Goal: Task Accomplishment & Management: Complete application form

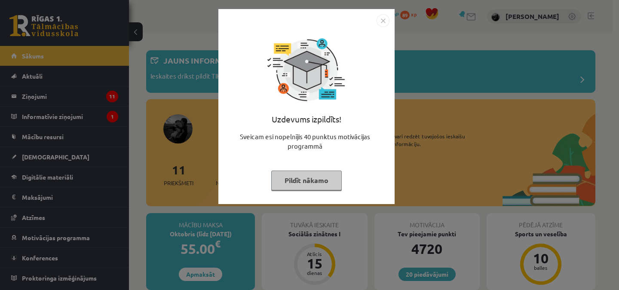
click at [379, 22] on img "Close" at bounding box center [383, 20] width 13 height 13
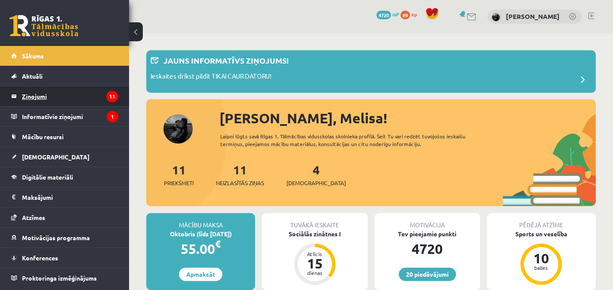
click at [91, 99] on legend "Ziņojumi 11" at bounding box center [70, 96] width 96 height 20
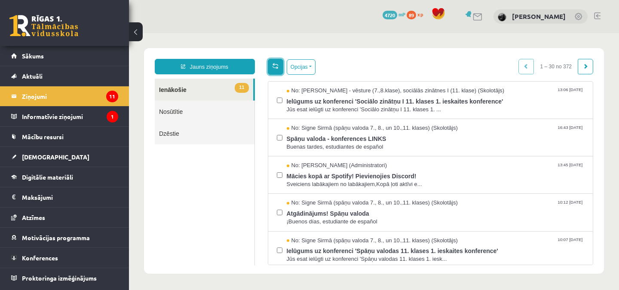
click at [275, 67] on span at bounding box center [276, 66] width 6 height 6
click at [296, 68] on button "Opcijas" at bounding box center [301, 66] width 29 height 15
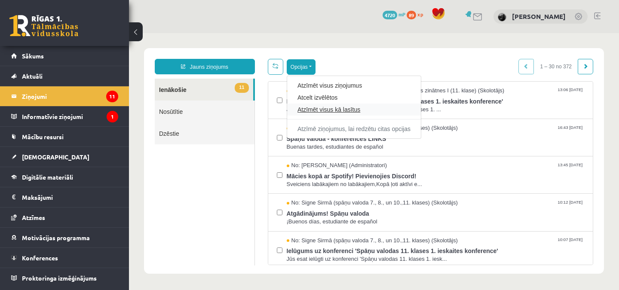
click at [313, 108] on link "Atzīmēt visus kā lasītus" at bounding box center [354, 109] width 113 height 9
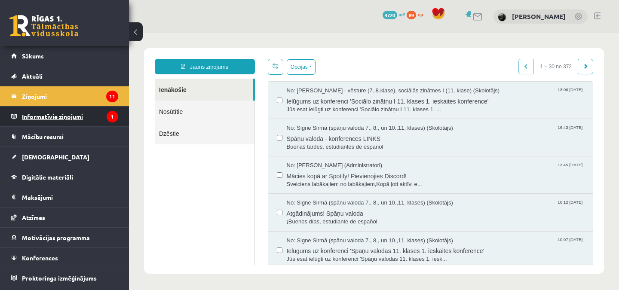
click at [84, 117] on legend "Informatīvie ziņojumi 1" at bounding box center [70, 117] width 96 height 20
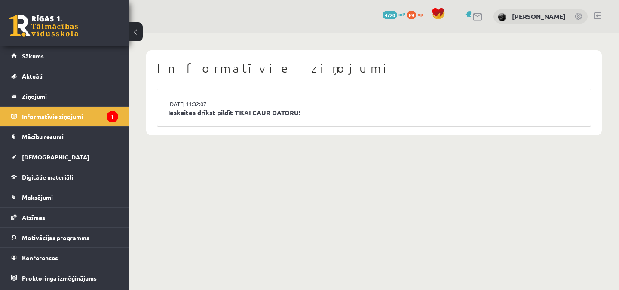
click at [259, 113] on link "Ieskaites drīkst pildīt TIKAI CAUR DATORU!" at bounding box center [374, 113] width 412 height 10
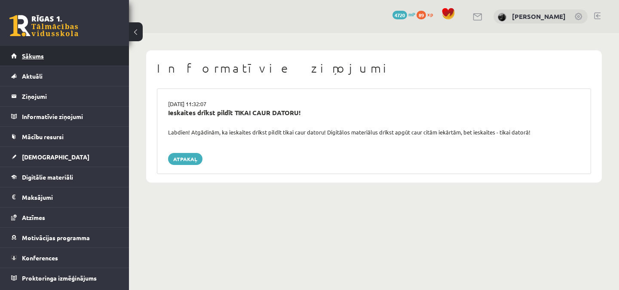
click at [38, 55] on span "Sākums" at bounding box center [33, 56] width 22 height 8
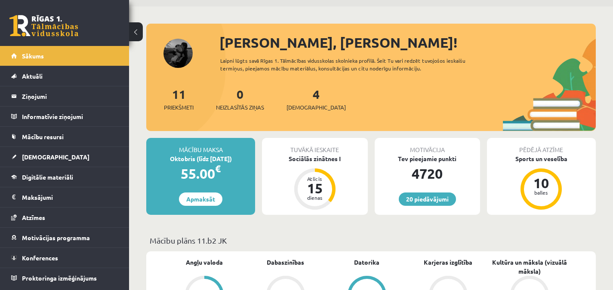
scroll to position [31, 0]
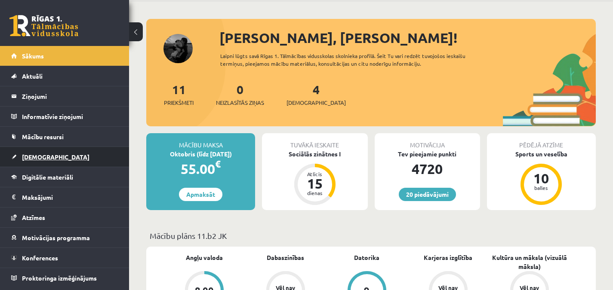
click at [87, 158] on link "[DEMOGRAPHIC_DATA]" at bounding box center [64, 157] width 107 height 20
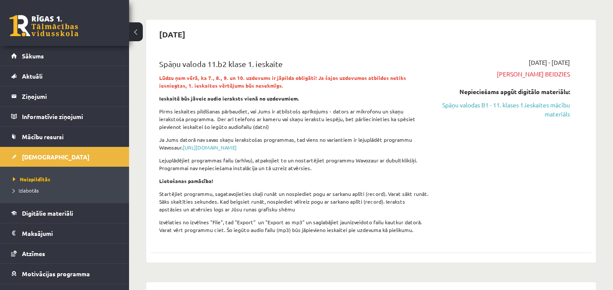
scroll to position [55, 0]
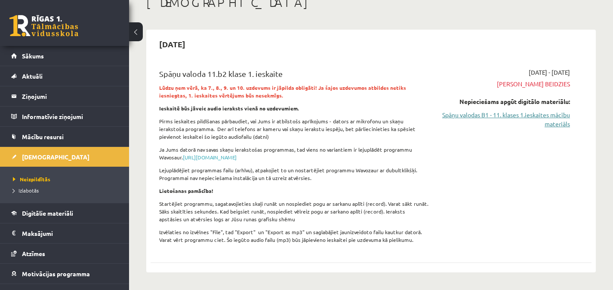
click at [546, 114] on link "Spāņu valodas B1 - 11. klases 1.ieskaites mācību materiāls" at bounding box center [506, 120] width 128 height 18
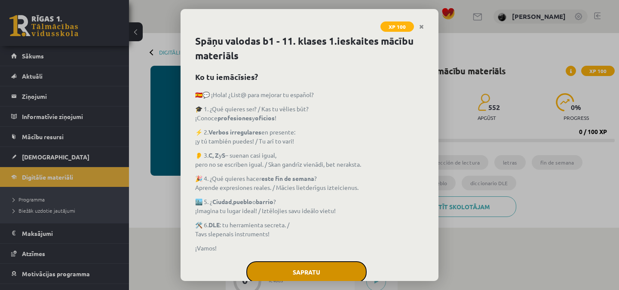
click at [313, 270] on button "Sapratu" at bounding box center [306, 273] width 120 height 22
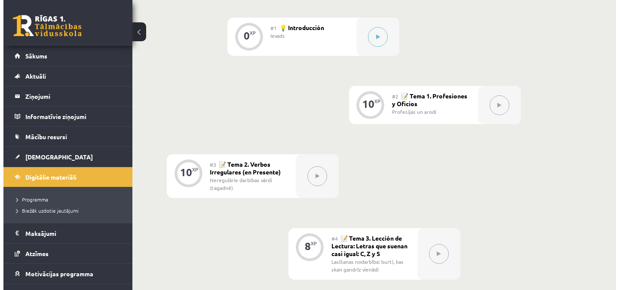
scroll to position [237, 0]
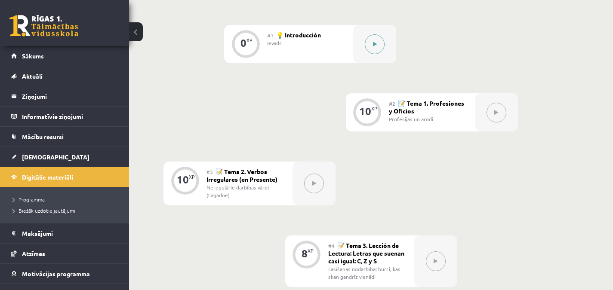
click at [376, 42] on icon at bounding box center [375, 44] width 4 height 5
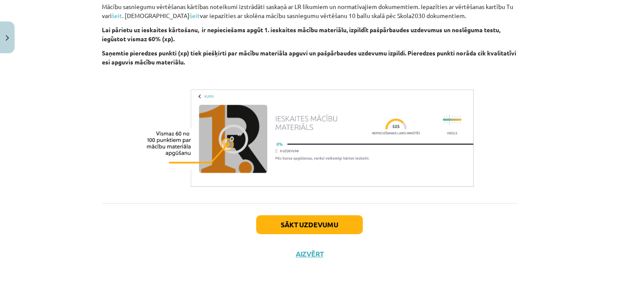
scroll to position [718, 0]
click at [328, 219] on button "Sākt uzdevumu" at bounding box center [309, 225] width 107 height 19
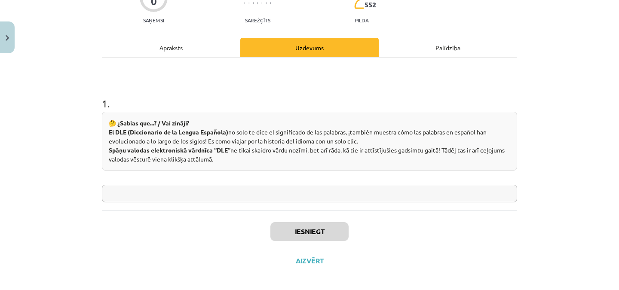
scroll to position [95, 0]
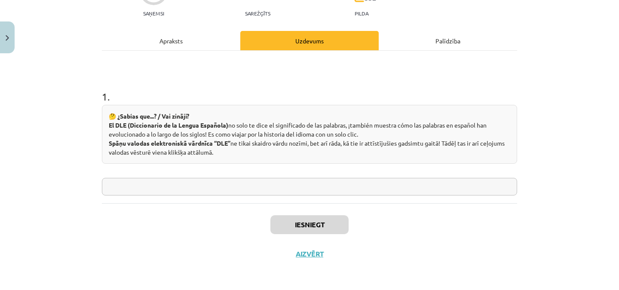
click at [430, 189] on input "text" at bounding box center [310, 187] width 416 height 18
type input "**"
click at [328, 225] on button "Iesniegt" at bounding box center [310, 225] width 78 height 19
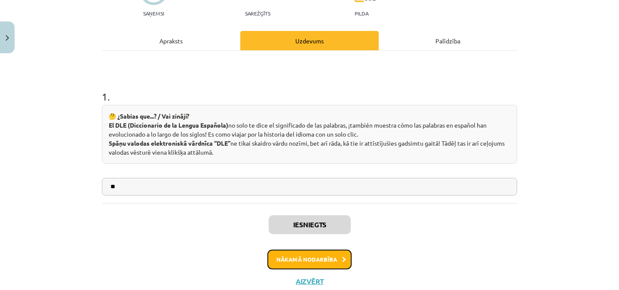
click at [313, 261] on button "Nākamā nodarbība" at bounding box center [310, 260] width 84 height 20
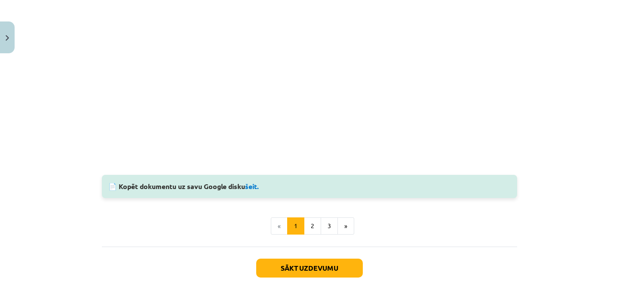
scroll to position [917, 0]
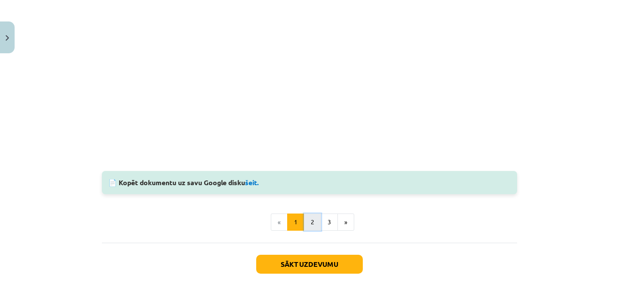
click at [310, 221] on button "2" at bounding box center [312, 222] width 17 height 17
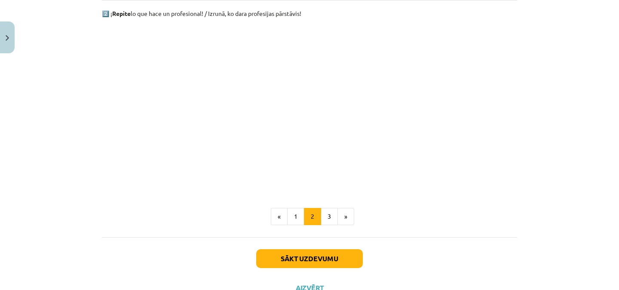
scroll to position [564, 0]
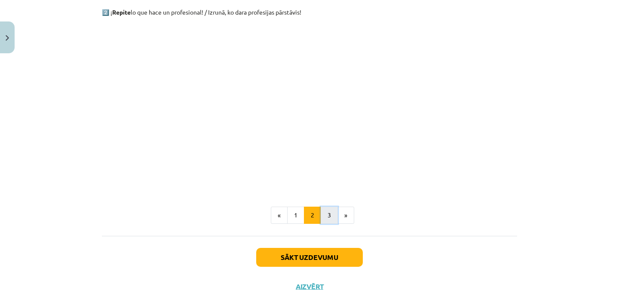
click at [323, 216] on button "3" at bounding box center [329, 215] width 17 height 17
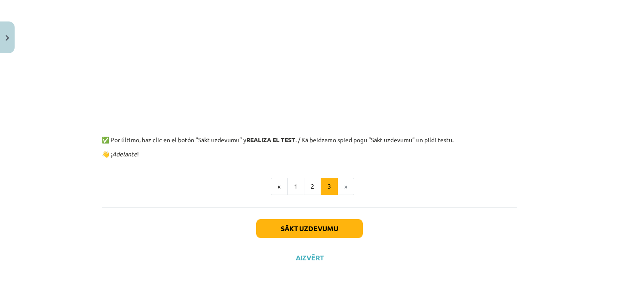
scroll to position [337, 0]
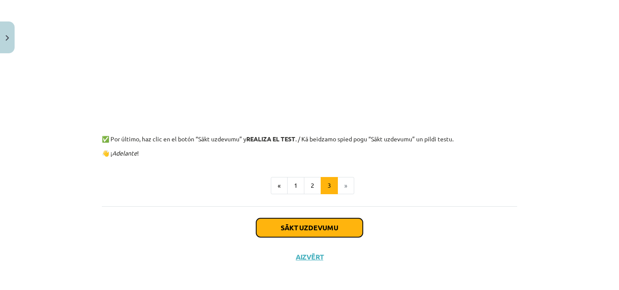
click at [341, 229] on button "Sākt uzdevumu" at bounding box center [309, 228] width 107 height 19
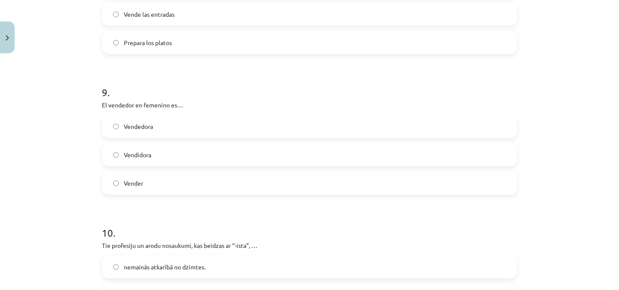
scroll to position [1370, 0]
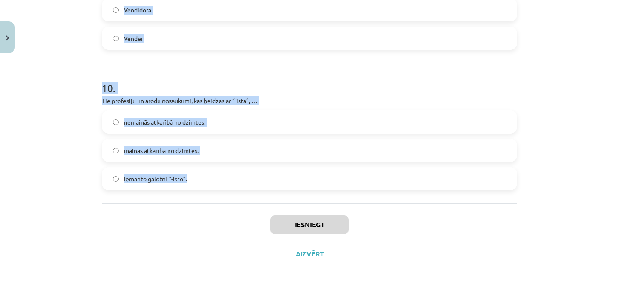
drag, startPoint x: 100, startPoint y: 65, endPoint x: 215, endPoint y: 187, distance: 167.4
copy form "¿Quién sirve en un restaurante? Camarera Contable Abogada 2 . El abogado en fem…"
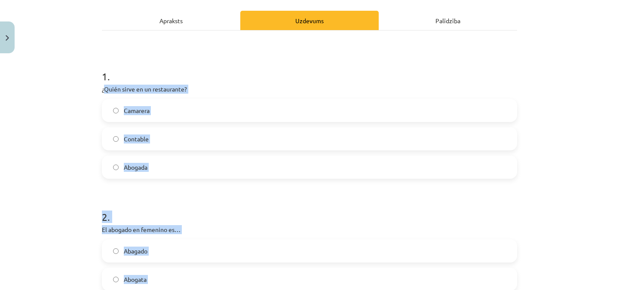
scroll to position [181, 0]
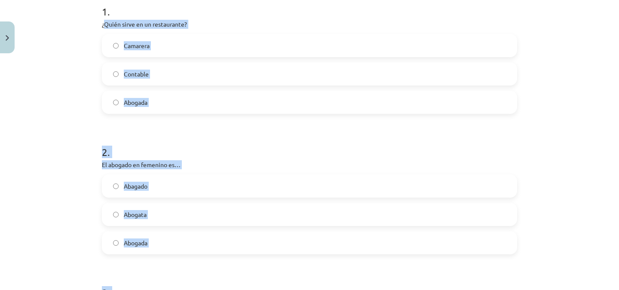
click at [579, 84] on div "Mācību tēma: Spāņu valodas b1 - 11. klases 1.ieskaites mācību materiāls #2 📝 Te…" at bounding box center [309, 145] width 619 height 290
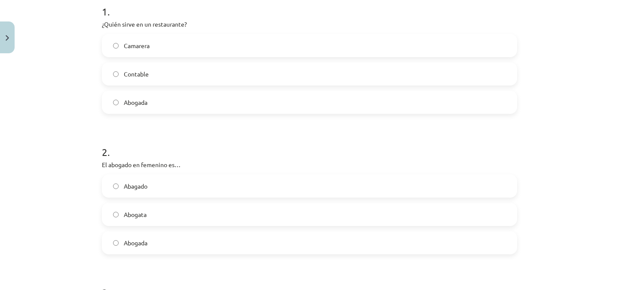
click at [370, 40] on label "Camarera" at bounding box center [310, 46] width 414 height 22
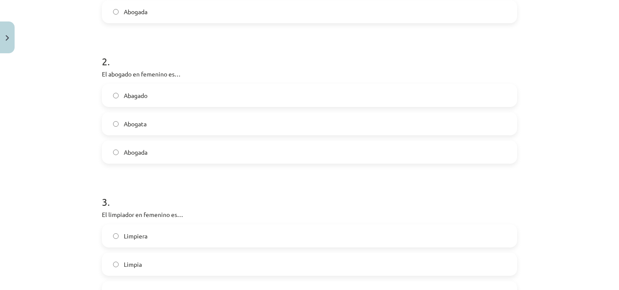
scroll to position [283, 0]
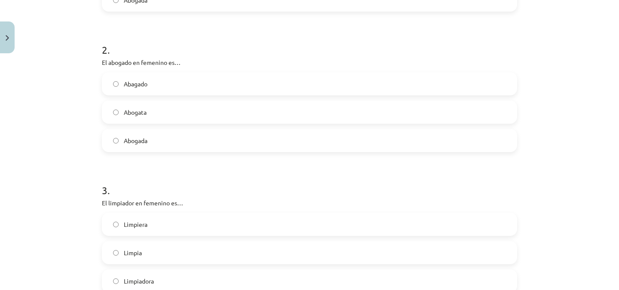
click at [165, 113] on label "Abogata" at bounding box center [310, 113] width 414 height 22
click at [161, 141] on label "Abogada" at bounding box center [310, 141] width 414 height 22
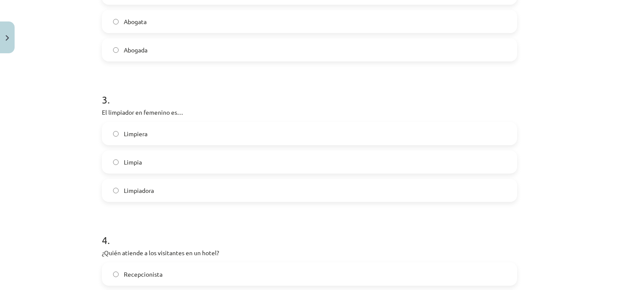
scroll to position [388, 0]
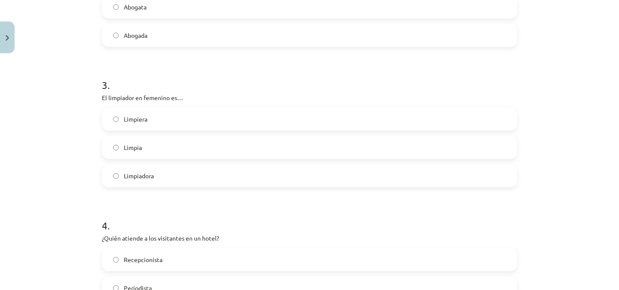
click at [301, 175] on label "Limpiadora" at bounding box center [310, 176] width 414 height 22
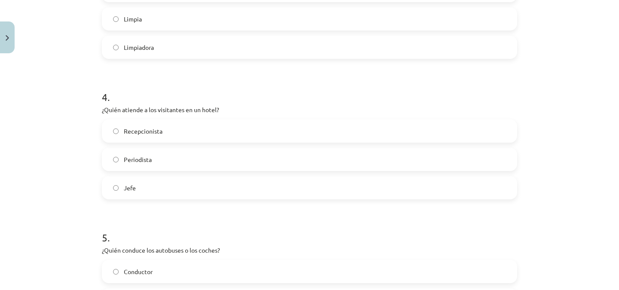
scroll to position [525, 0]
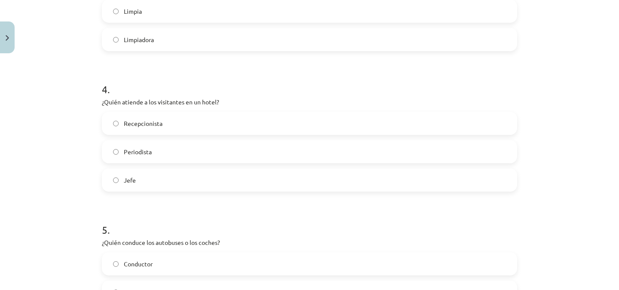
click at [210, 122] on label "Recepcionista" at bounding box center [310, 124] width 414 height 22
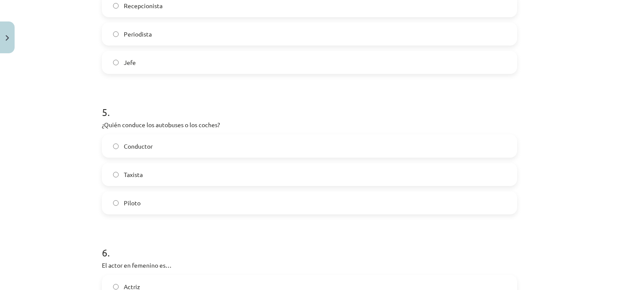
scroll to position [652, 0]
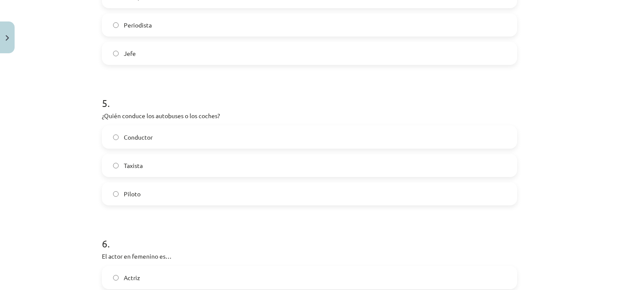
click at [168, 137] on label "Conductor" at bounding box center [310, 137] width 414 height 22
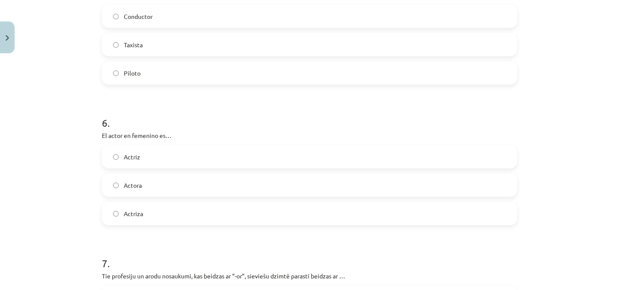
scroll to position [826, 0]
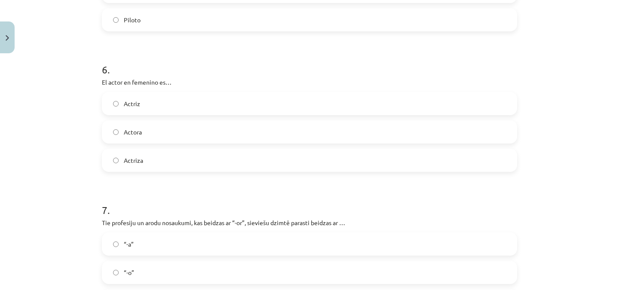
click at [156, 99] on label "Actriz" at bounding box center [310, 104] width 414 height 22
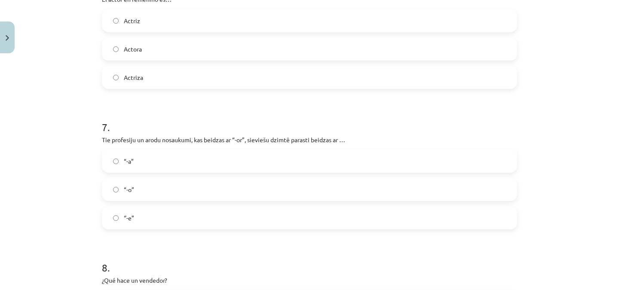
scroll to position [939, 0]
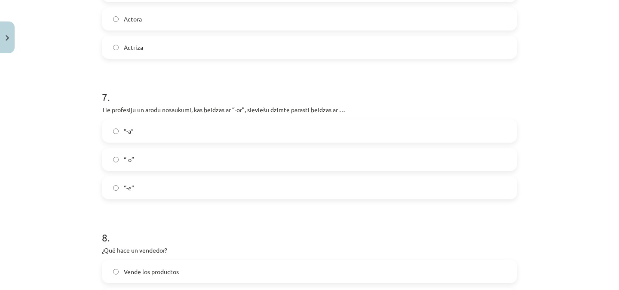
click at [170, 129] on label "“-a”" at bounding box center [310, 131] width 414 height 22
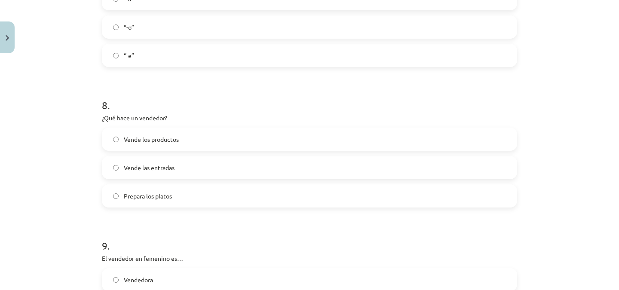
scroll to position [1073, 0]
click at [172, 138] on span "Vende los productos" at bounding box center [151, 138] width 55 height 9
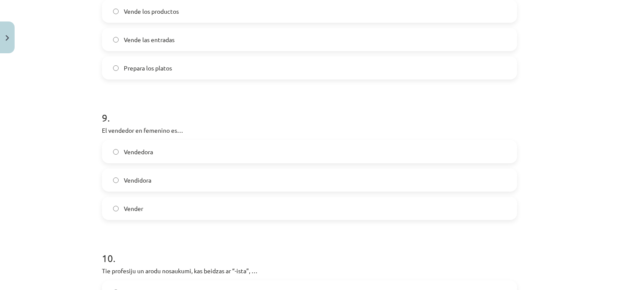
scroll to position [1229, 0]
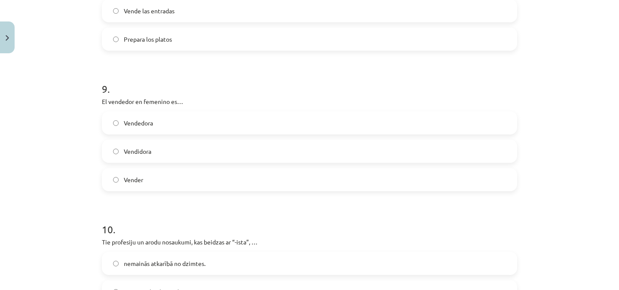
click at [159, 127] on label "Vendedora" at bounding box center [310, 123] width 414 height 22
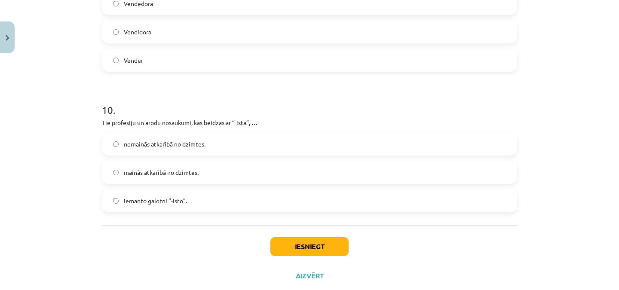
scroll to position [1370, 0]
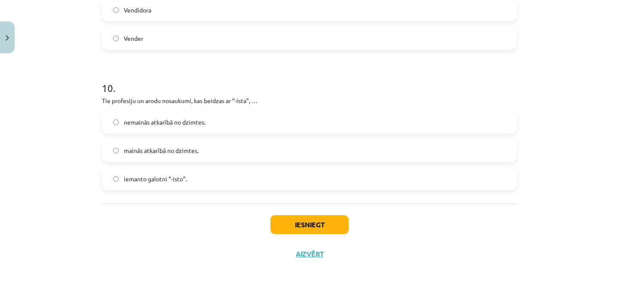
click at [243, 126] on label "nemainās atkarībā no dzimtes." at bounding box center [310, 122] width 414 height 22
click at [331, 226] on button "Iesniegt" at bounding box center [310, 225] width 78 height 19
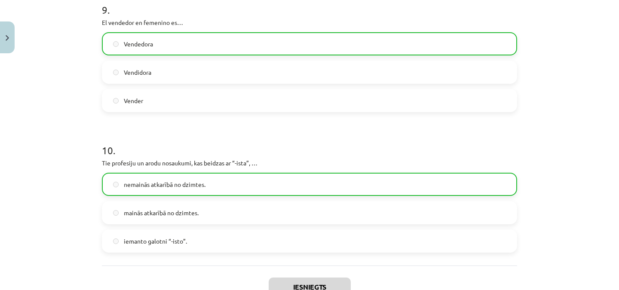
scroll to position [1397, 0]
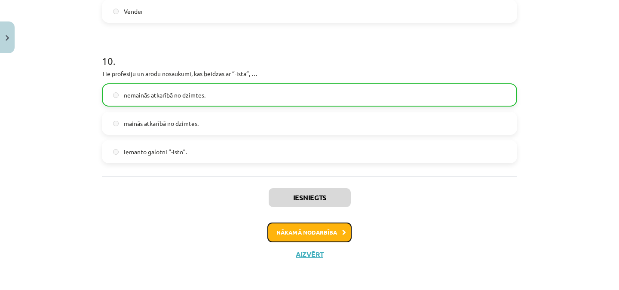
click at [336, 231] on button "Nākamā nodarbība" at bounding box center [310, 233] width 84 height 20
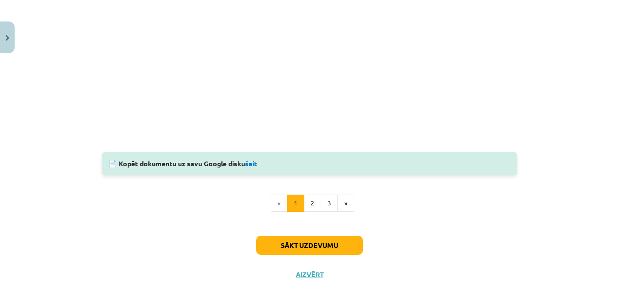
scroll to position [909, 0]
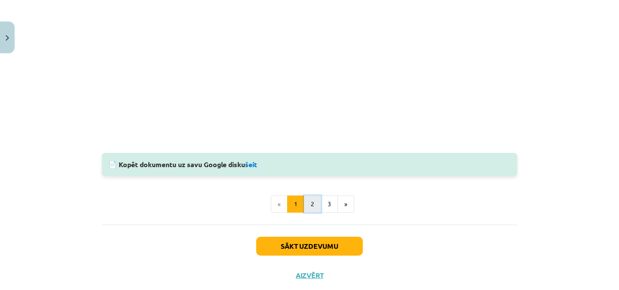
click at [306, 206] on button "2" at bounding box center [312, 204] width 17 height 17
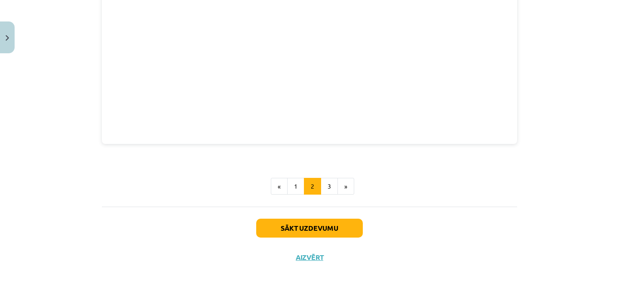
scroll to position [361, 0]
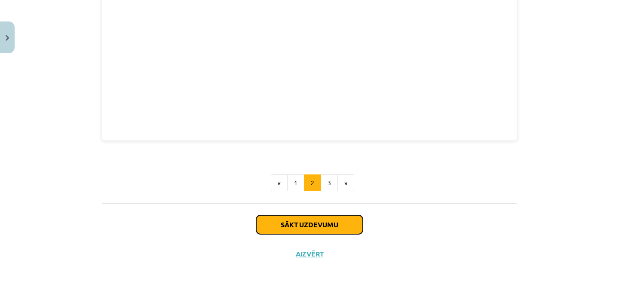
click at [323, 219] on button "Sākt uzdevumu" at bounding box center [309, 225] width 107 height 19
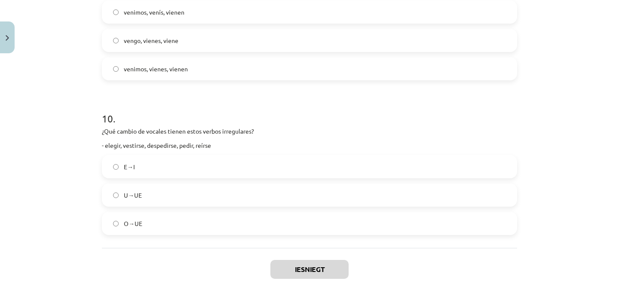
scroll to position [1455, 0]
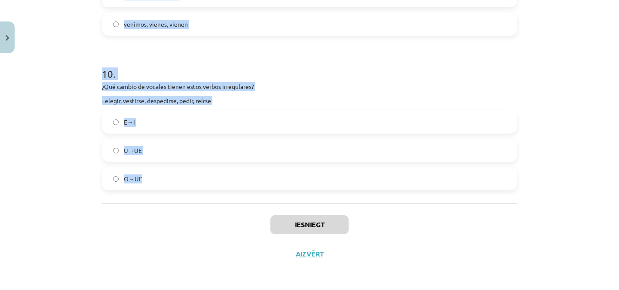
drag, startPoint x: 98, startPoint y: 184, endPoint x: 206, endPoint y: 185, distance: 108.4
copy form "¿Loremip dolorsitametc ad elits “doeiu”? – Temp … inci utla etdol 9 . Mag aliqu…"
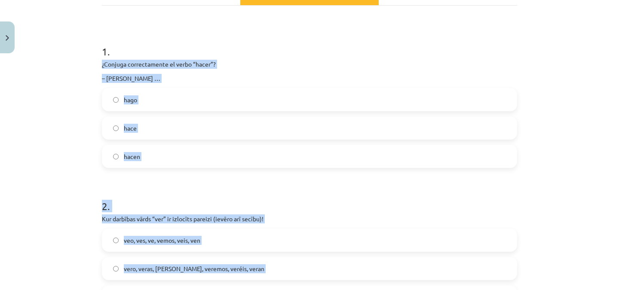
scroll to position [164, 0]
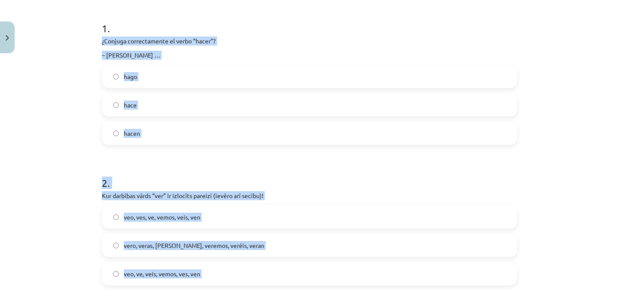
click at [549, 72] on div "Mācību tēma: Spāņu valodas b1 - 11. klases 1.ieskaites mācību materiāls #3 📝 Te…" at bounding box center [309, 145] width 619 height 290
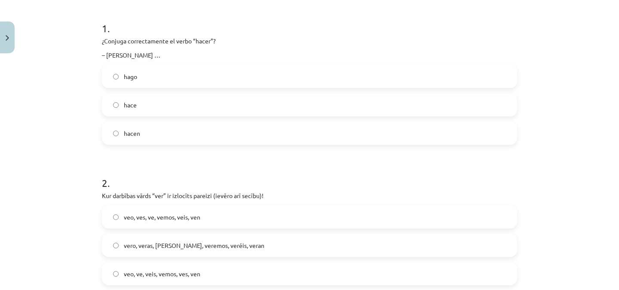
click at [154, 108] on label "hace" at bounding box center [310, 105] width 414 height 22
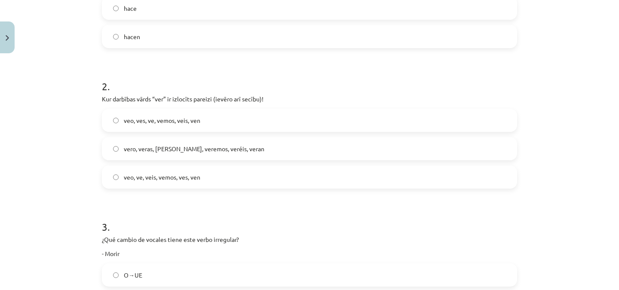
scroll to position [277, 0]
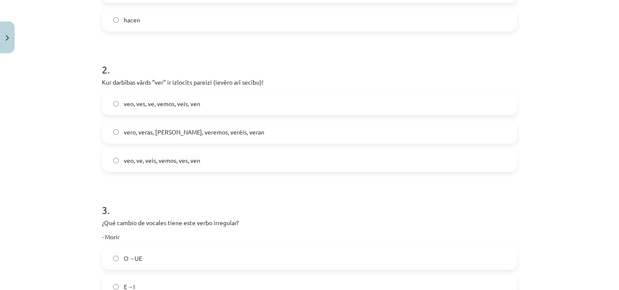
click at [167, 101] on span "veo, ves, ve, vemos, veis, ven" at bounding box center [162, 103] width 77 height 9
click at [163, 158] on span "veo, ve, veis, vemos, ves, ven" at bounding box center [162, 160] width 77 height 9
click at [219, 106] on label "veo, ves, ve, vemos, veis, ven" at bounding box center [310, 104] width 414 height 22
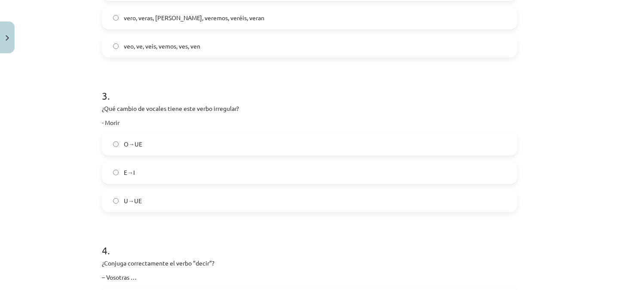
scroll to position [417, 0]
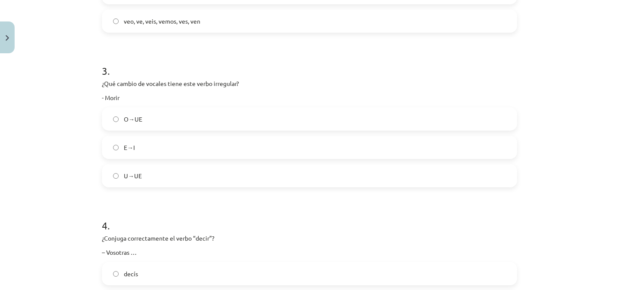
click at [197, 115] on label "O→UE" at bounding box center [310, 119] width 414 height 22
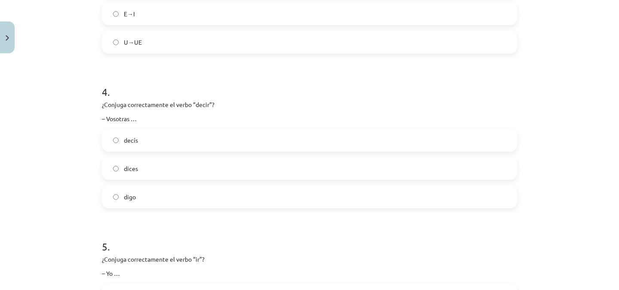
scroll to position [553, 0]
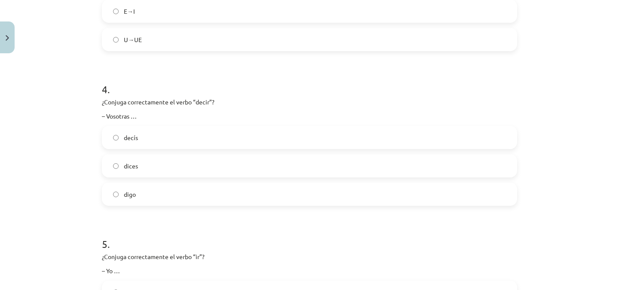
click at [190, 133] on label "decís" at bounding box center [310, 138] width 414 height 22
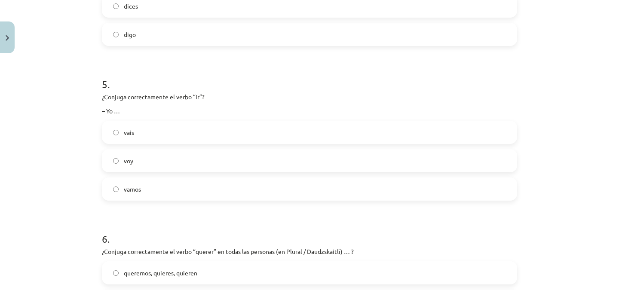
scroll to position [736, 0]
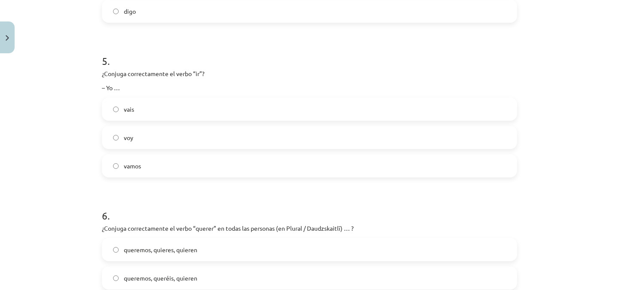
click at [171, 141] on label "voy" at bounding box center [310, 138] width 414 height 22
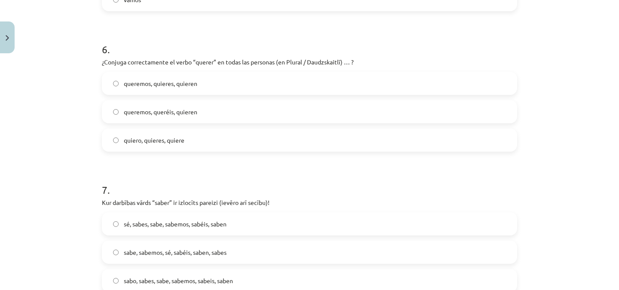
scroll to position [910, 0]
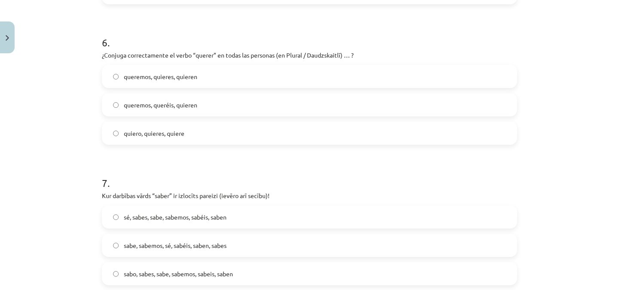
click at [191, 104] on span "queremos, queréis, quieren" at bounding box center [161, 105] width 74 height 9
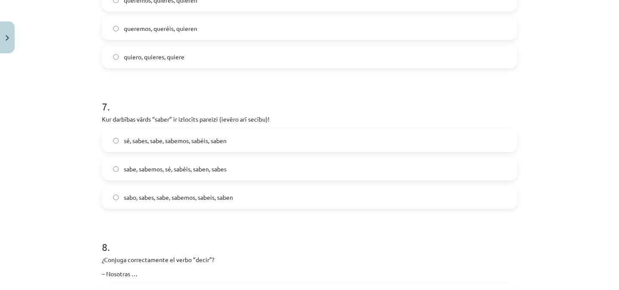
scroll to position [1026, 0]
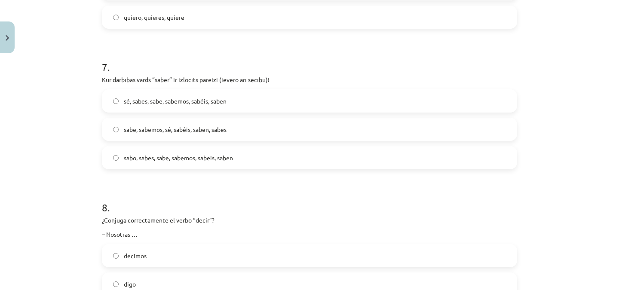
click at [154, 100] on span "sé, sabes, sabe, sabemos, sabéis, saben" at bounding box center [175, 101] width 103 height 9
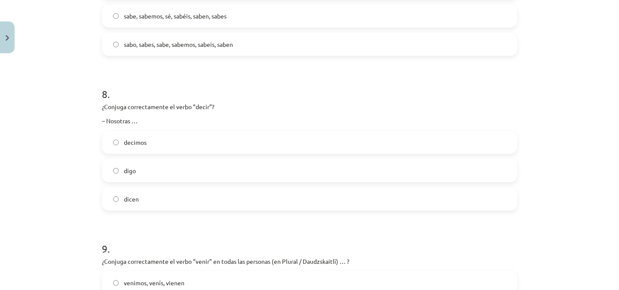
scroll to position [1156, 0]
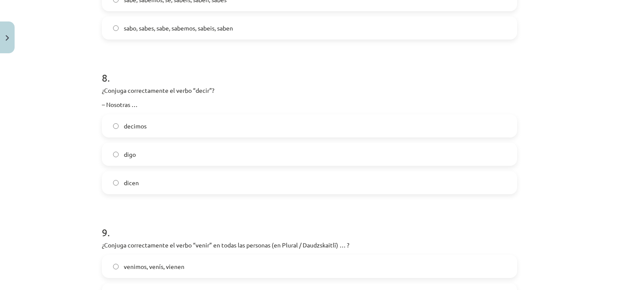
click at [177, 121] on label "decimos" at bounding box center [310, 126] width 414 height 22
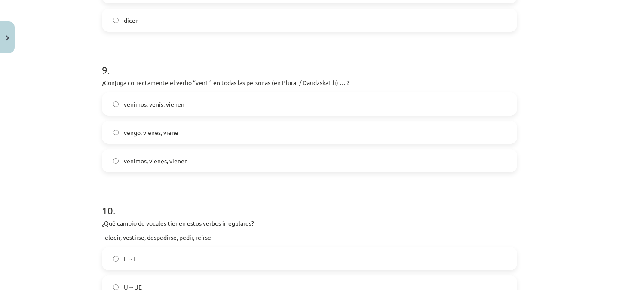
scroll to position [1324, 0]
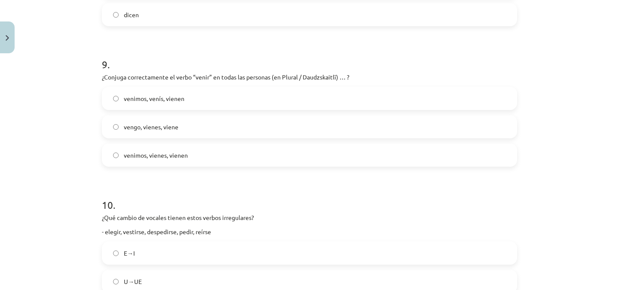
click at [163, 99] on span "venimos, venís, vienen" at bounding box center [154, 98] width 61 height 9
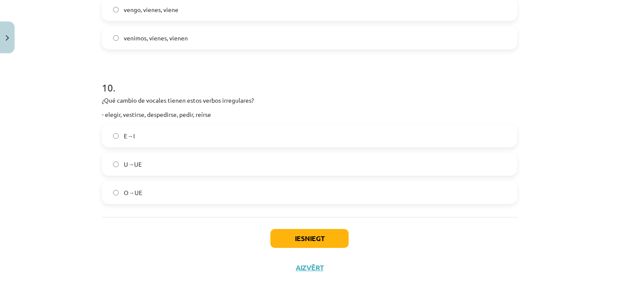
scroll to position [1455, 0]
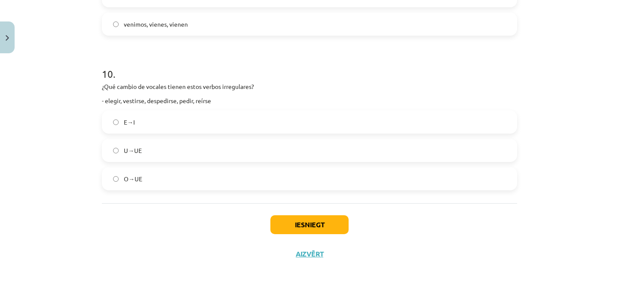
click at [141, 119] on label "E→I" at bounding box center [310, 122] width 414 height 22
click at [305, 225] on button "Iesniegt" at bounding box center [310, 225] width 78 height 19
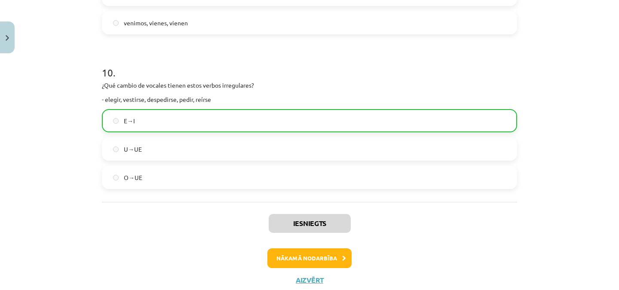
scroll to position [1482, 0]
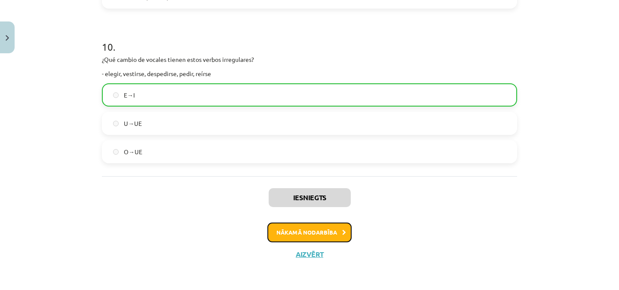
click at [322, 231] on button "Nākamā nodarbība" at bounding box center [310, 233] width 84 height 20
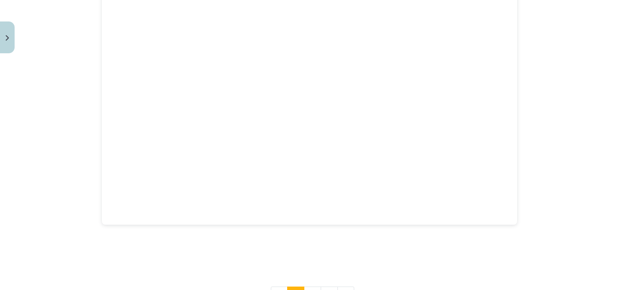
scroll to position [1393, 0]
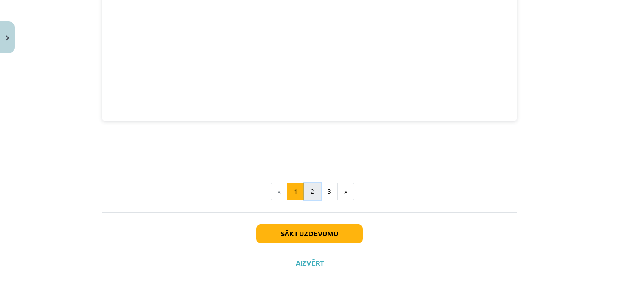
click at [311, 184] on button "2" at bounding box center [312, 191] width 17 height 17
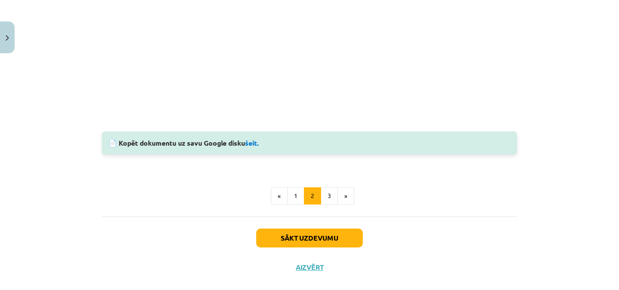
scroll to position [304, 0]
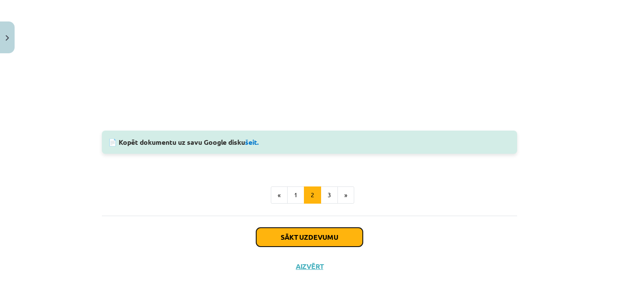
click at [310, 235] on button "Sākt uzdevumu" at bounding box center [309, 237] width 107 height 19
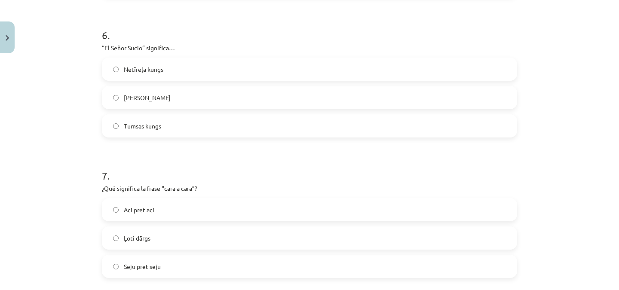
scroll to position [1089, 0]
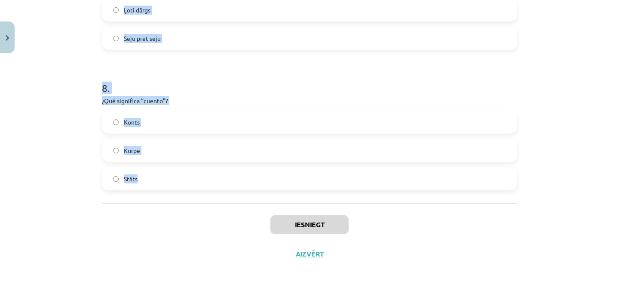
drag, startPoint x: 98, startPoint y: 183, endPoint x: 218, endPoint y: 180, distance: 119.6
copy form "¿Qué significa la frase “hacer cosquillas”? Noglāstīt Darīt sāpīgi Kutināt 2 . …"
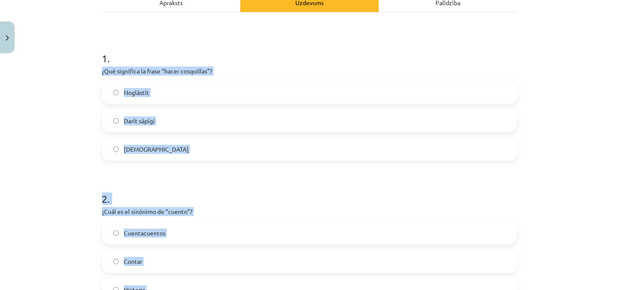
scroll to position [143, 0]
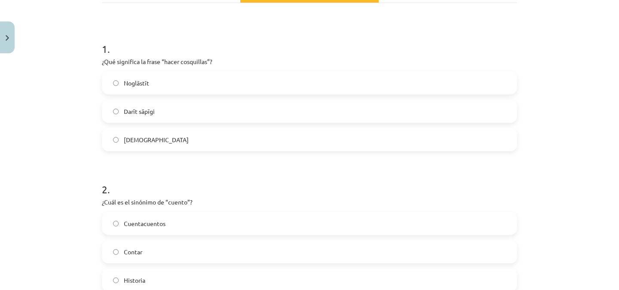
click at [570, 34] on div "Mācību tēma: Spāņu valodas b1 - 11. klases 1.ieskaites mācību materiāls #4 📝 Te…" at bounding box center [309, 145] width 619 height 290
click at [234, 131] on label "[DEMOGRAPHIC_DATA]" at bounding box center [310, 140] width 414 height 22
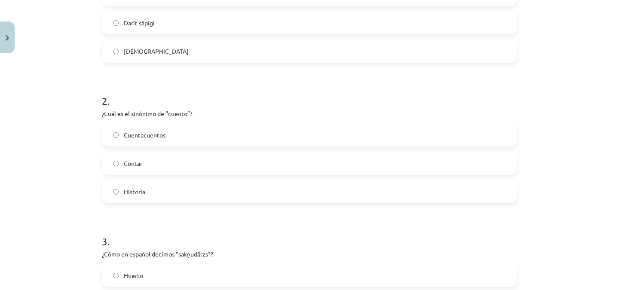
scroll to position [274, 0]
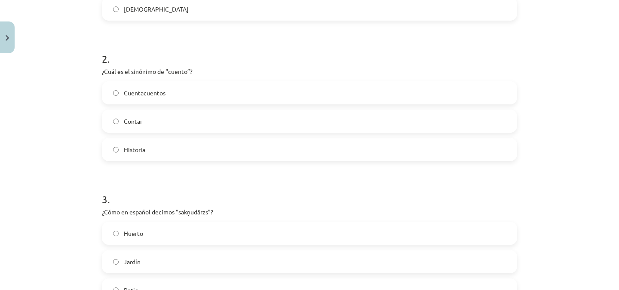
click at [137, 150] on span "Historia" at bounding box center [135, 149] width 22 height 9
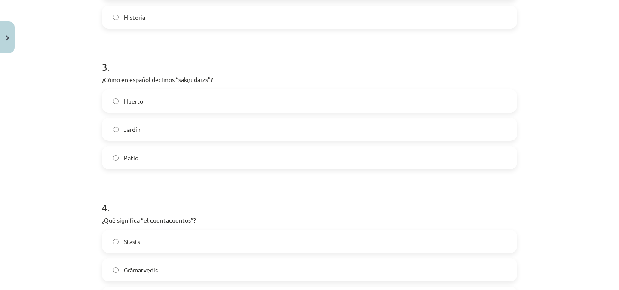
scroll to position [408, 0]
click at [144, 97] on label "Huerto" at bounding box center [310, 100] width 414 height 22
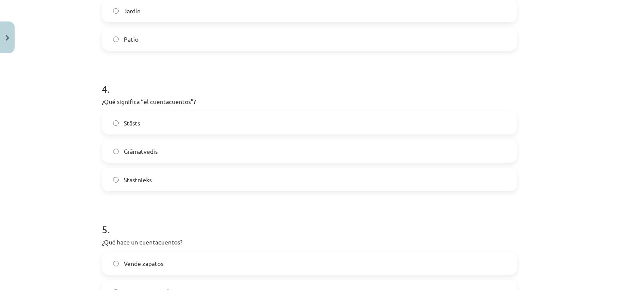
scroll to position [535, 0]
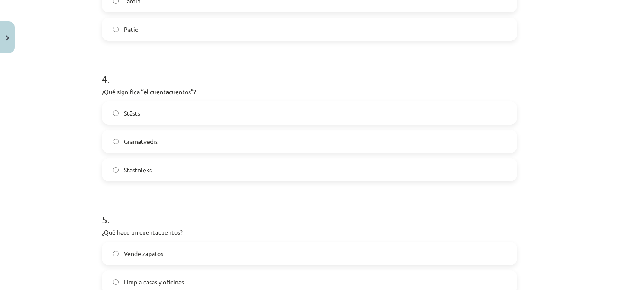
click at [150, 168] on label "Stāstnieks" at bounding box center [310, 170] width 414 height 22
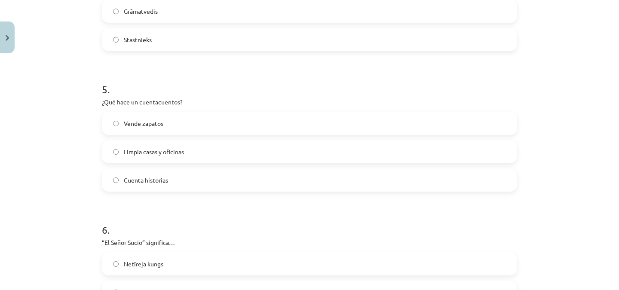
scroll to position [673, 0]
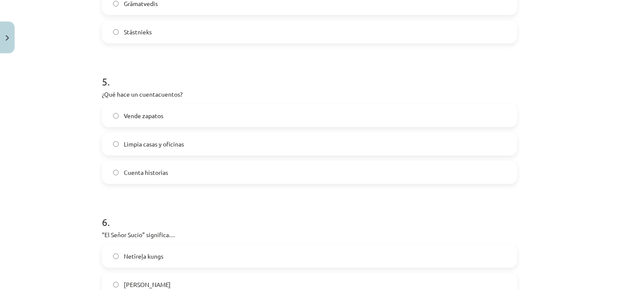
click at [144, 175] on span "Cuenta historias" at bounding box center [146, 172] width 44 height 9
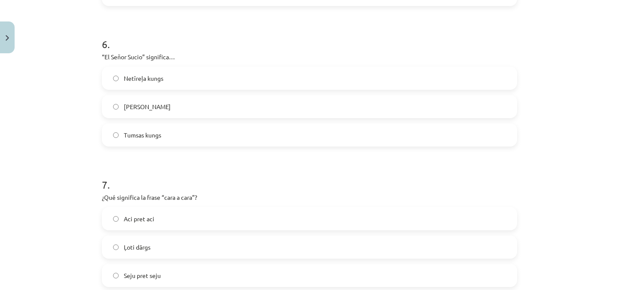
scroll to position [856, 0]
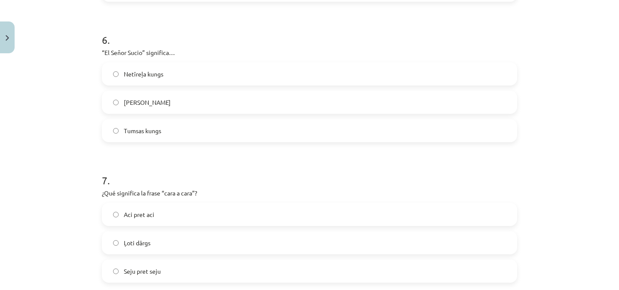
click at [155, 69] on label "Netīreļa kungs" at bounding box center [310, 74] width 414 height 22
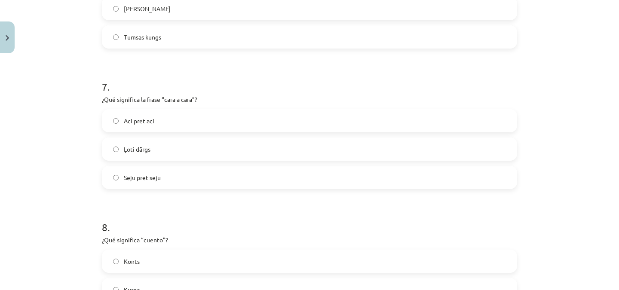
scroll to position [964, 0]
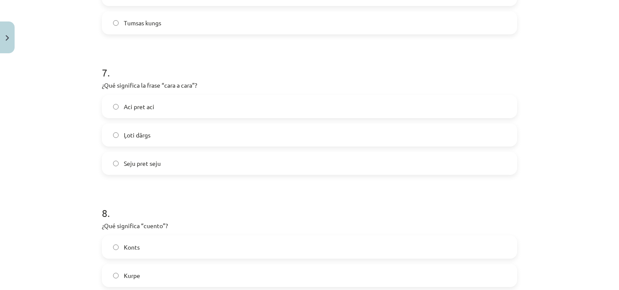
click at [143, 102] on span "Aci pret aci" at bounding box center [139, 106] width 31 height 9
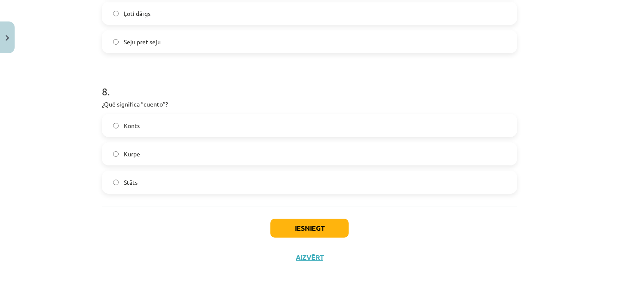
scroll to position [1089, 0]
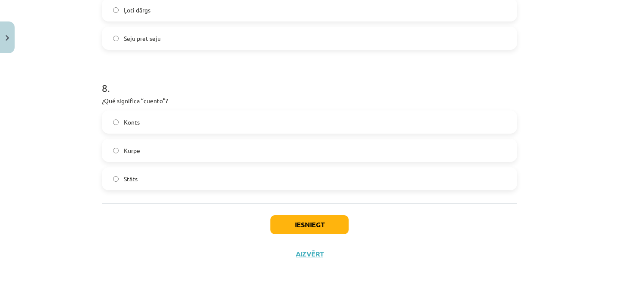
click at [150, 180] on label "Stāts" at bounding box center [310, 179] width 414 height 22
click at [327, 229] on button "Iesniegt" at bounding box center [310, 225] width 78 height 19
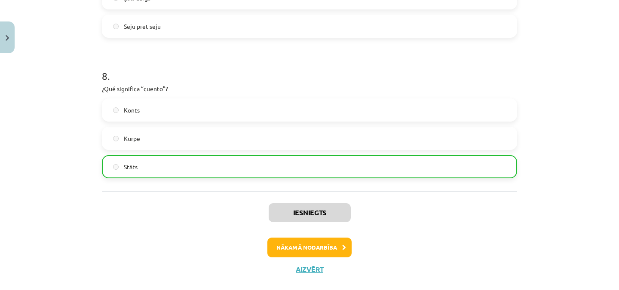
scroll to position [1116, 0]
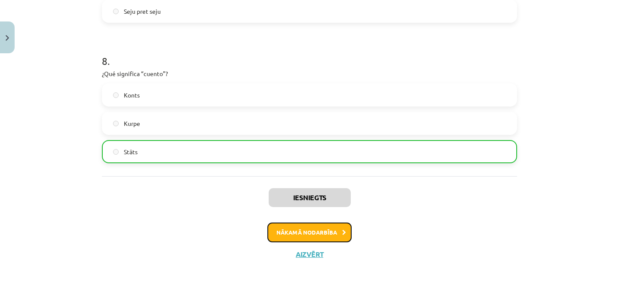
click at [314, 231] on button "Nākamā nodarbība" at bounding box center [310, 233] width 84 height 20
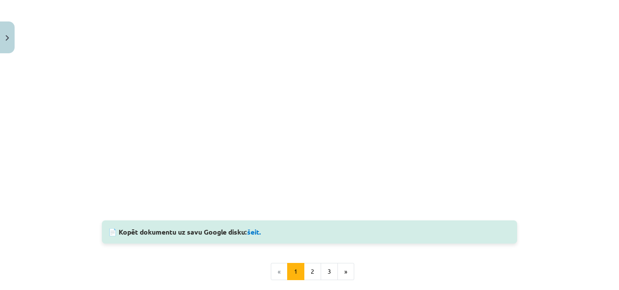
scroll to position [696, 0]
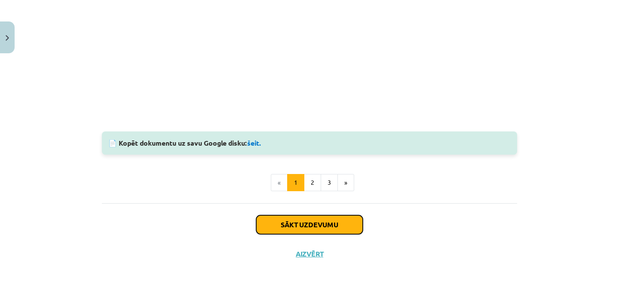
click at [330, 222] on button "Sākt uzdevumu" at bounding box center [309, 225] width 107 height 19
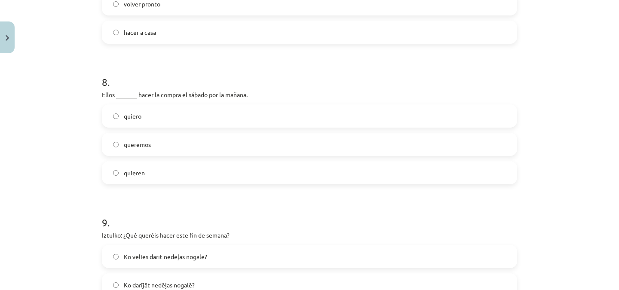
scroll to position [1370, 0]
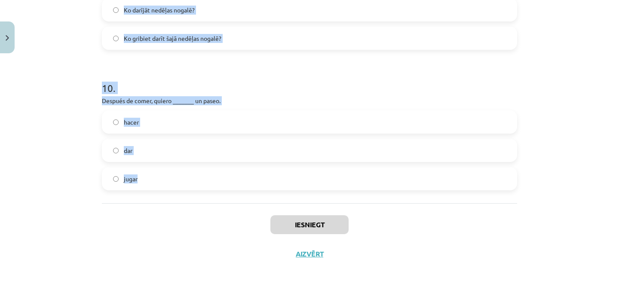
drag, startPoint x: 97, startPoint y: 64, endPoint x: 262, endPoint y: 195, distance: 211.0
copy form "¿Cuál de estas expresiones es incorrecta? / Kurš no izteicieniem ir kļūdains? s…"
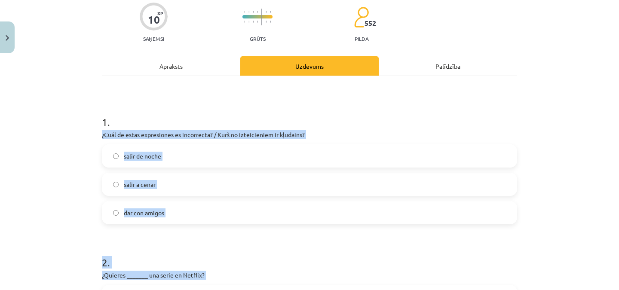
scroll to position [114, 0]
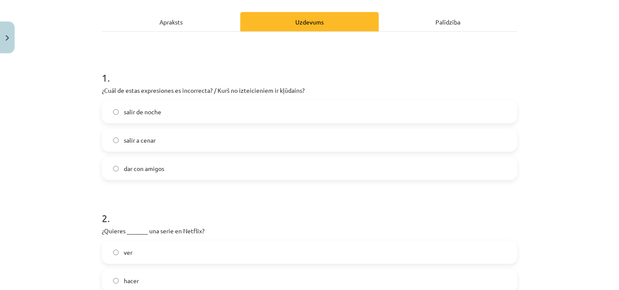
click at [577, 75] on div "Mācību tēma: Spāņu valodas b1 - 11. klases 1.ieskaites mācību materiāls #5 📝 Te…" at bounding box center [309, 145] width 619 height 290
click at [161, 170] on span "dar con amigos" at bounding box center [144, 168] width 40 height 9
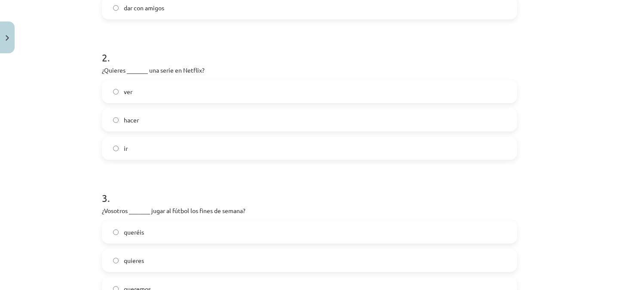
scroll to position [283, 0]
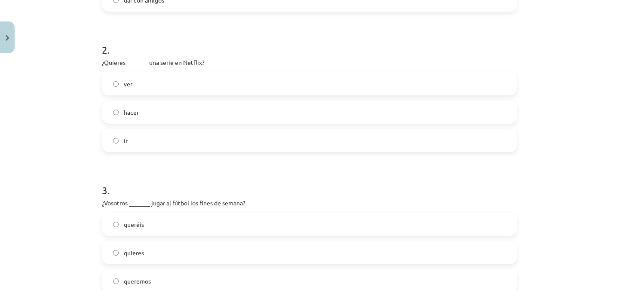
click at [194, 83] on label "ver" at bounding box center [310, 84] width 414 height 22
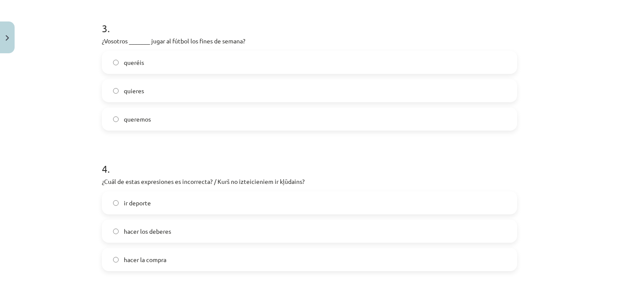
scroll to position [451, 0]
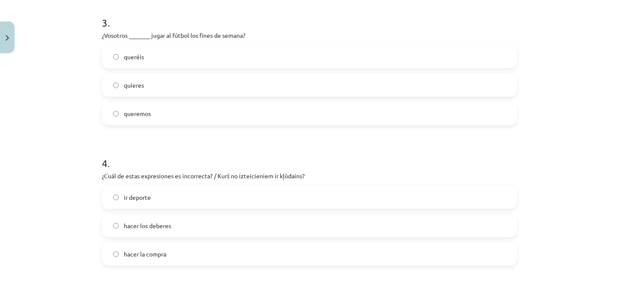
click at [148, 53] on label "queréis" at bounding box center [310, 57] width 414 height 22
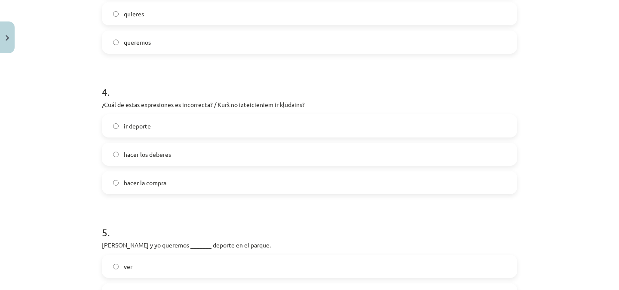
scroll to position [556, 0]
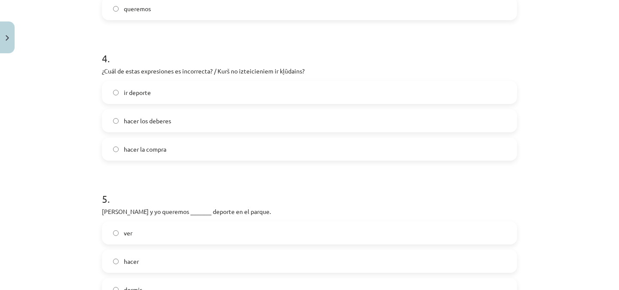
click at [149, 95] on label "ir deporte" at bounding box center [310, 93] width 414 height 22
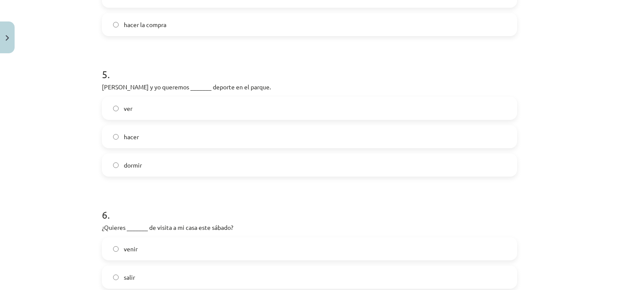
scroll to position [687, 0]
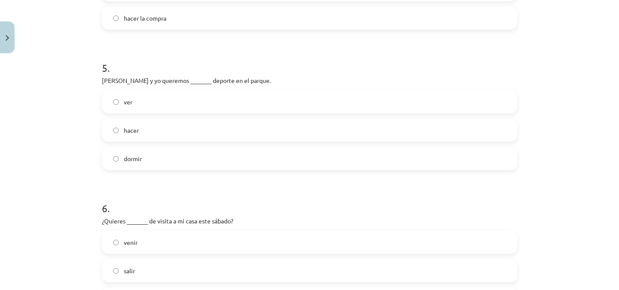
click at [155, 132] on label "hacer" at bounding box center [310, 131] width 414 height 22
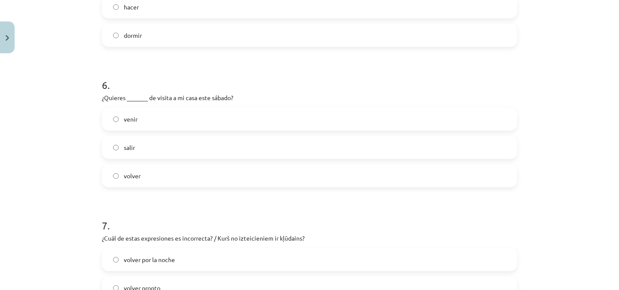
scroll to position [812, 0]
click at [167, 125] on label "venir" at bounding box center [310, 118] width 414 height 22
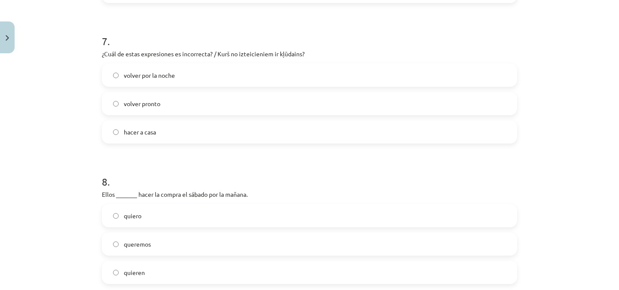
scroll to position [1000, 0]
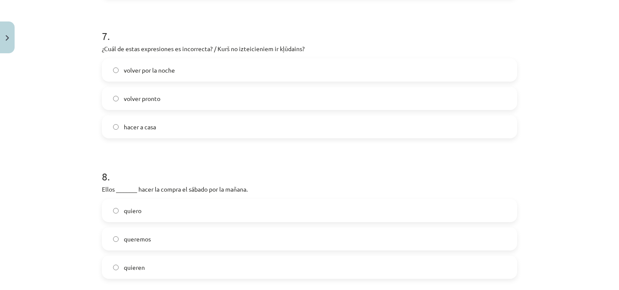
click at [158, 130] on label "hacer a casa" at bounding box center [310, 127] width 414 height 22
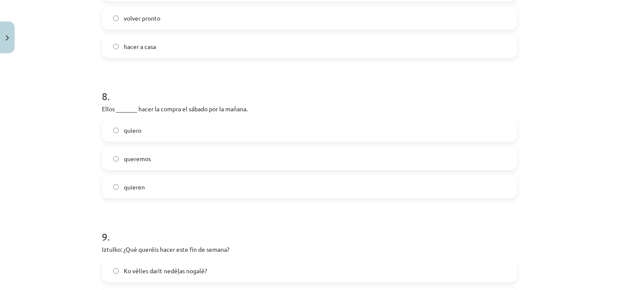
scroll to position [1104, 0]
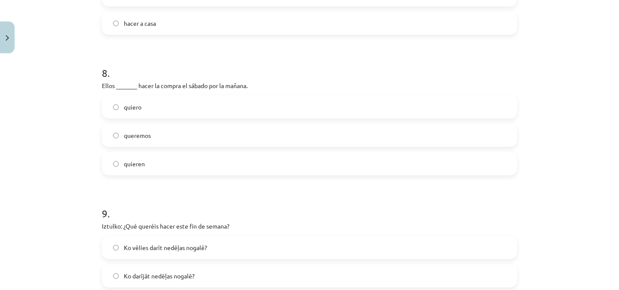
click at [154, 166] on label "quieren" at bounding box center [310, 164] width 414 height 22
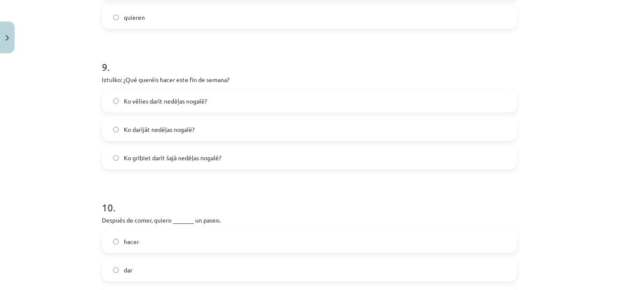
scroll to position [1256, 0]
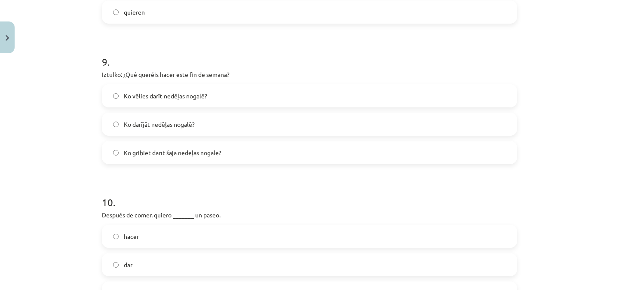
click at [174, 154] on span "Ko gribiet darīt šajā nedēļas nogalē?" at bounding box center [173, 152] width 98 height 9
click at [148, 258] on label "dar" at bounding box center [310, 265] width 414 height 22
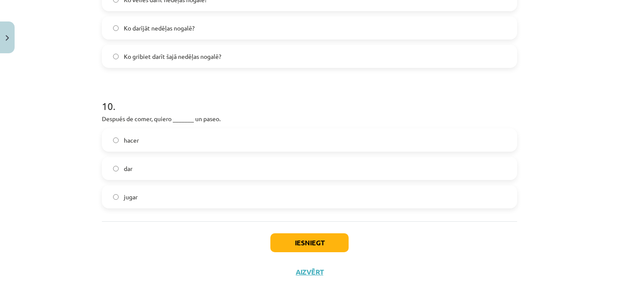
scroll to position [1370, 0]
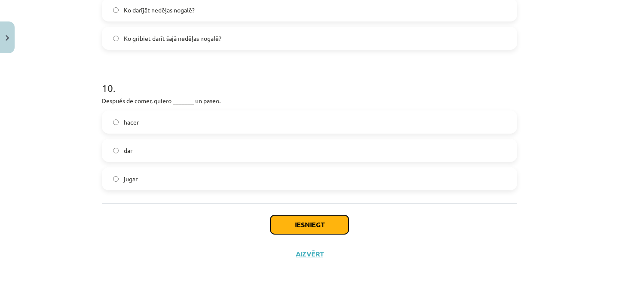
click at [310, 221] on button "Iesniegt" at bounding box center [310, 225] width 78 height 19
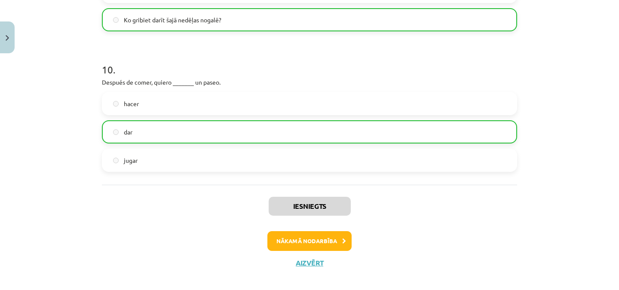
scroll to position [1397, 0]
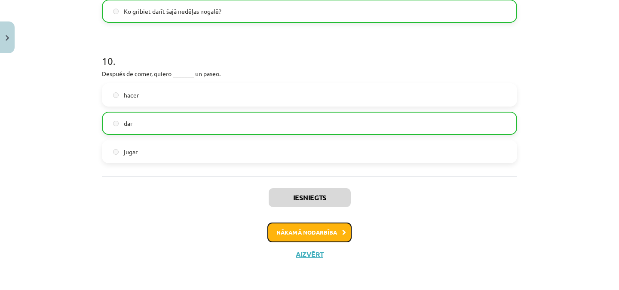
click at [330, 227] on button "Nākamā nodarbība" at bounding box center [310, 233] width 84 height 20
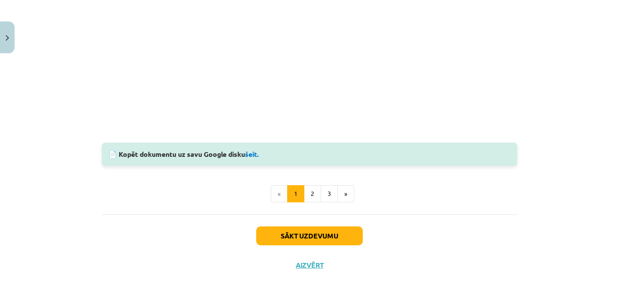
scroll to position [930, 0]
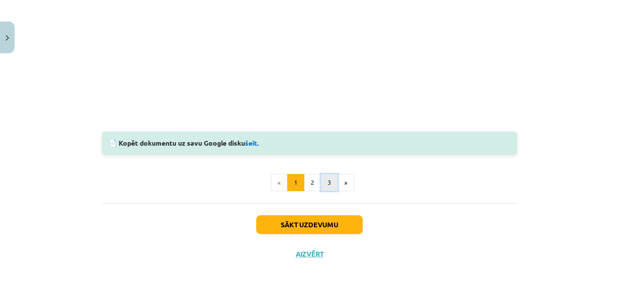
click at [333, 182] on button "3" at bounding box center [329, 182] width 17 height 17
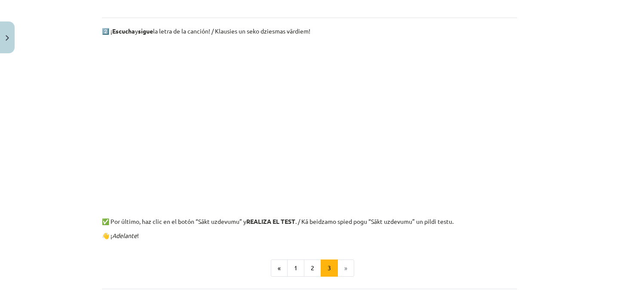
scroll to position [359, 0]
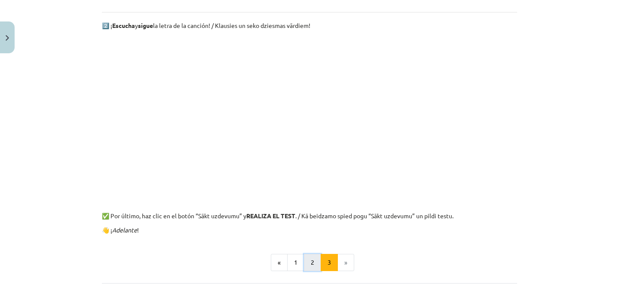
click at [306, 263] on button "2" at bounding box center [312, 262] width 17 height 17
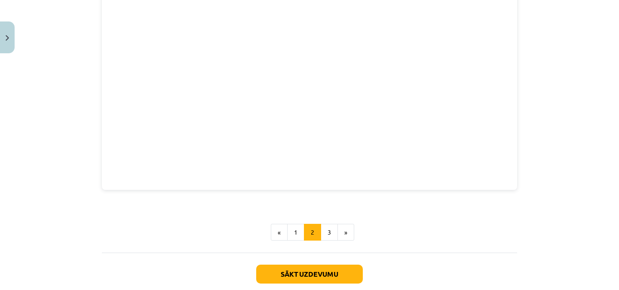
scroll to position [361, 0]
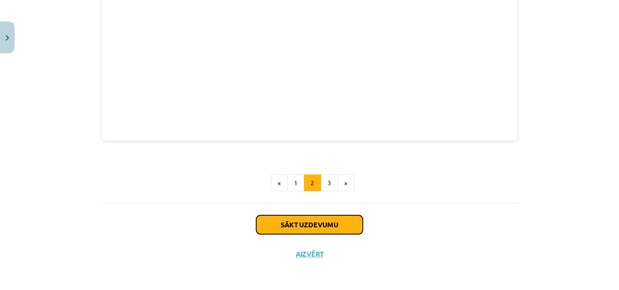
click at [318, 225] on button "Sākt uzdevumu" at bounding box center [309, 225] width 107 height 19
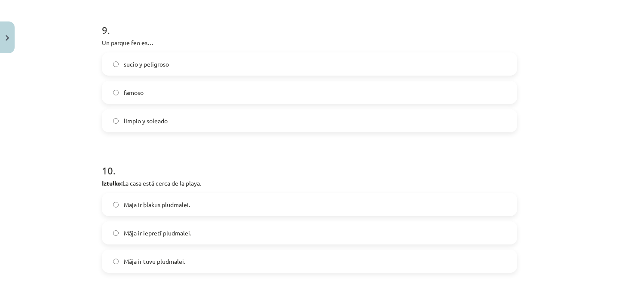
scroll to position [1370, 0]
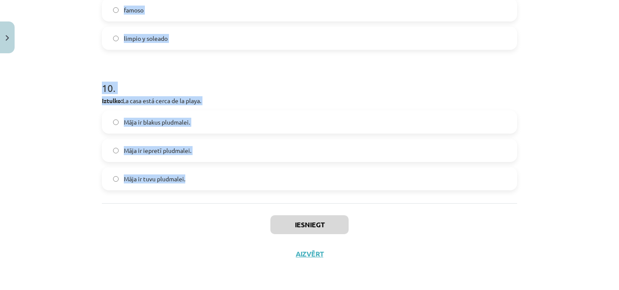
drag, startPoint x: 98, startPoint y: 109, endPoint x: 226, endPoint y: 187, distance: 150.3
click at [191, 101] on p "Iztulko: La casa está cerca de la playa." at bounding box center [310, 100] width 416 height 9
drag, startPoint x: 99, startPoint y: 38, endPoint x: 201, endPoint y: 179, distance: 174.4
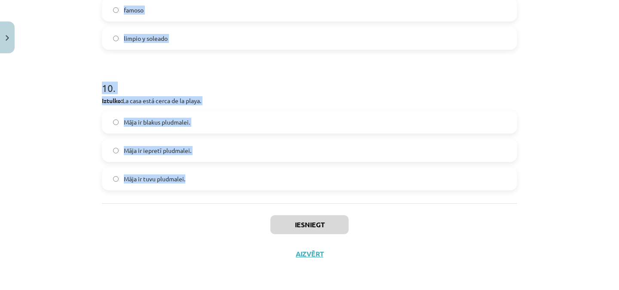
copy form "En el barrio ___ calles estrechas. son tiene hay 2 . Me gusta el fútbol, voy a……"
click at [191, 80] on h1 "10 ." at bounding box center [310, 80] width 416 height 27
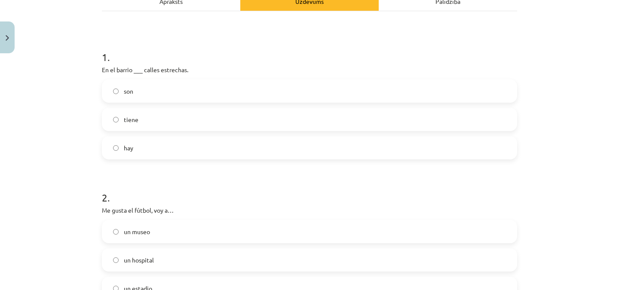
scroll to position [170, 0]
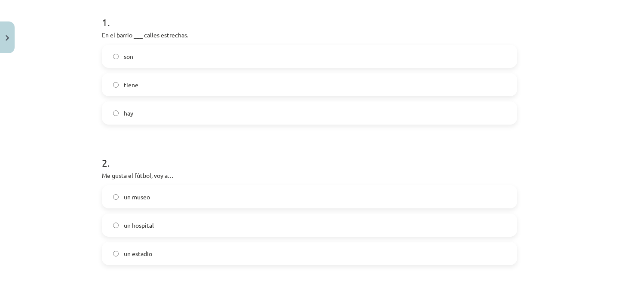
click at [457, 115] on label "hay" at bounding box center [310, 113] width 414 height 22
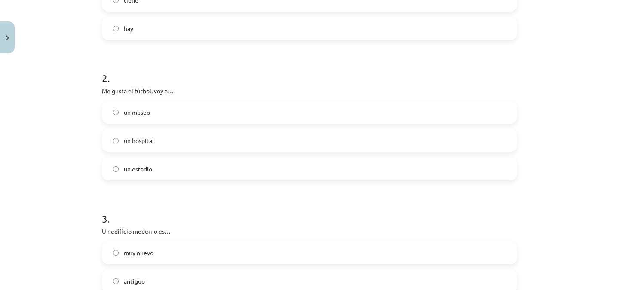
scroll to position [287, 0]
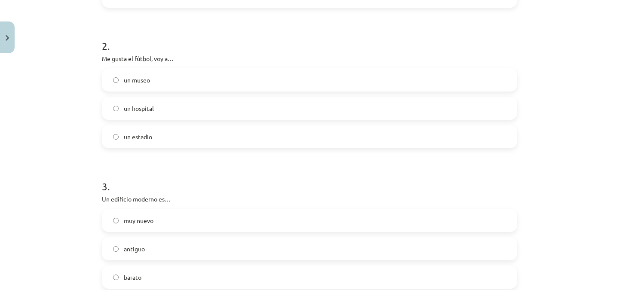
click at [160, 136] on label "un estadio" at bounding box center [310, 137] width 414 height 22
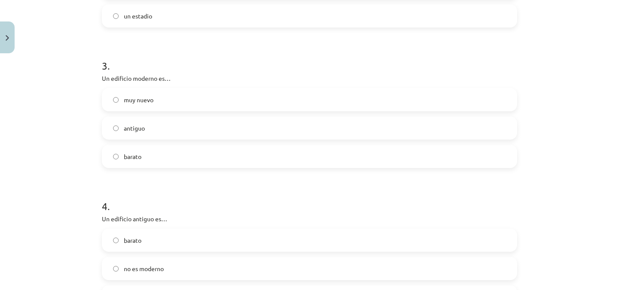
scroll to position [421, 0]
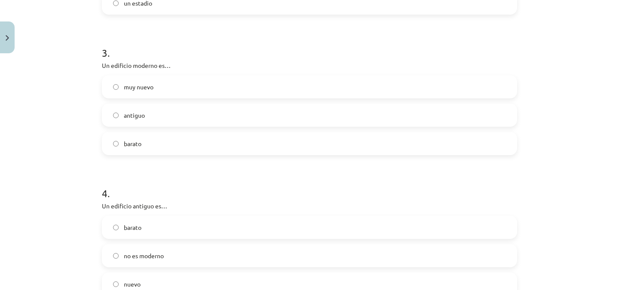
click at [157, 89] on label "muy nuevo" at bounding box center [310, 87] width 414 height 22
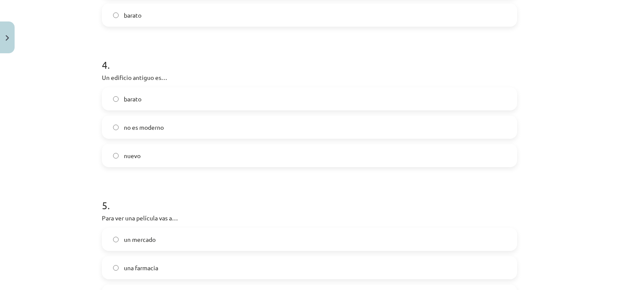
scroll to position [552, 0]
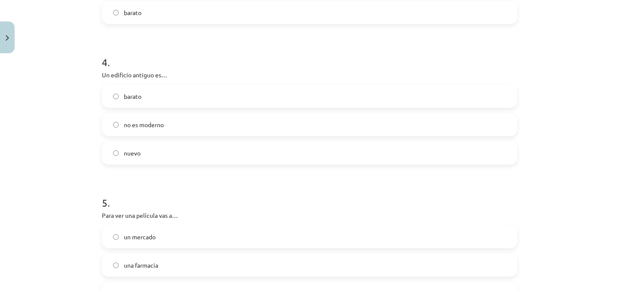
click at [145, 126] on span "no es moderno" at bounding box center [144, 124] width 40 height 9
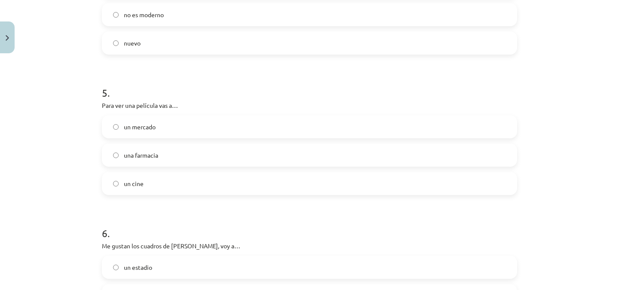
scroll to position [675, 0]
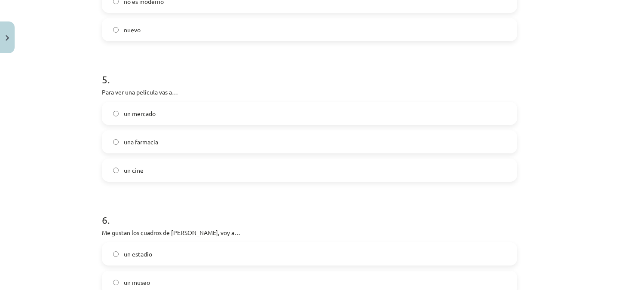
click at [140, 174] on label "un cine" at bounding box center [310, 171] width 414 height 22
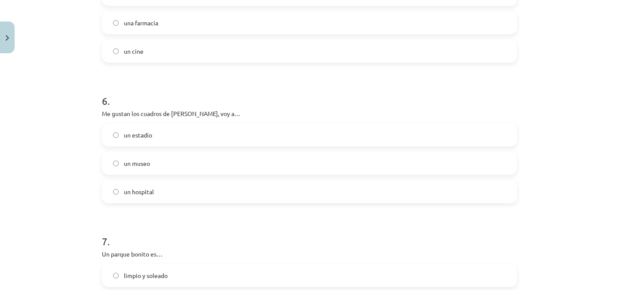
scroll to position [798, 0]
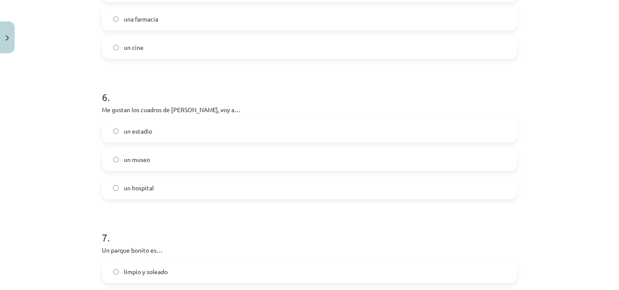
click at [167, 159] on label "un museo" at bounding box center [310, 160] width 414 height 22
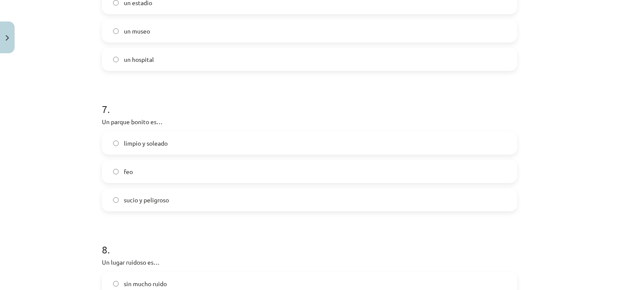
scroll to position [946, 0]
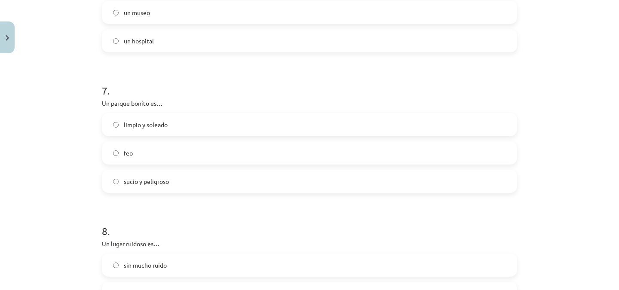
click at [172, 124] on label "limpio y soleado" at bounding box center [310, 125] width 414 height 22
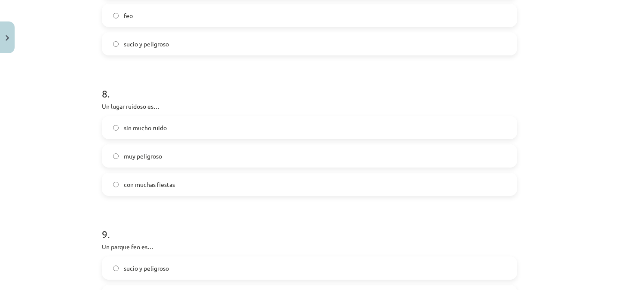
scroll to position [1086, 0]
click at [153, 179] on span "con muchas fiestas" at bounding box center [149, 182] width 51 height 9
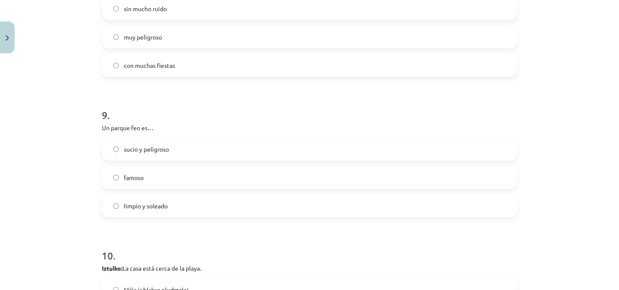
scroll to position [1205, 0]
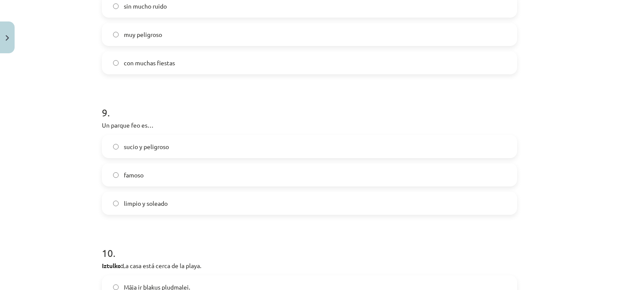
click at [191, 146] on label "sucio y peligroso" at bounding box center [310, 147] width 414 height 22
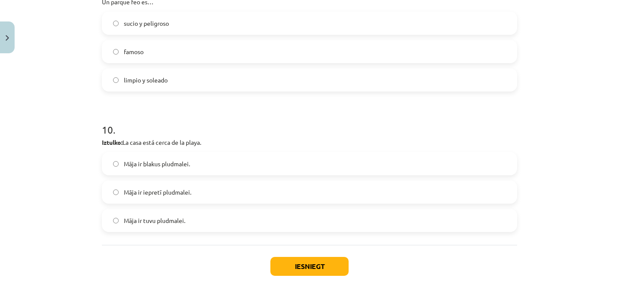
scroll to position [1331, 0]
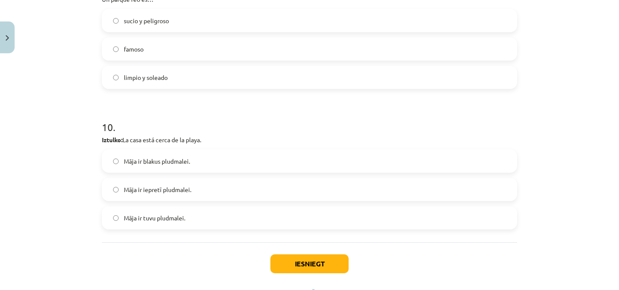
click at [183, 219] on label "Māja ir tuvu pludmalei." at bounding box center [310, 218] width 414 height 22
click at [297, 256] on button "Iesniegt" at bounding box center [310, 264] width 78 height 19
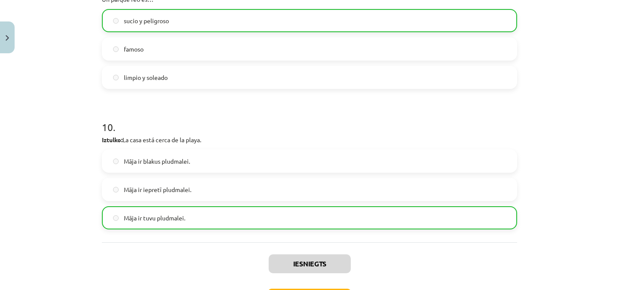
scroll to position [1397, 0]
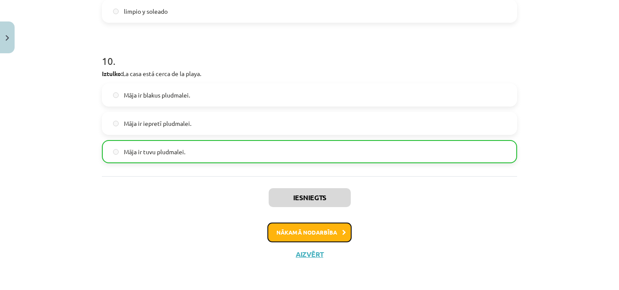
click at [319, 228] on button "Nākamā nodarbība" at bounding box center [310, 233] width 84 height 20
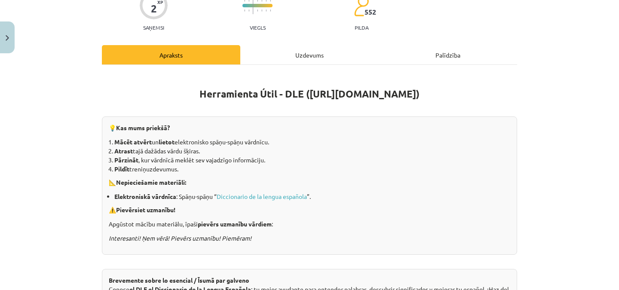
scroll to position [83, 0]
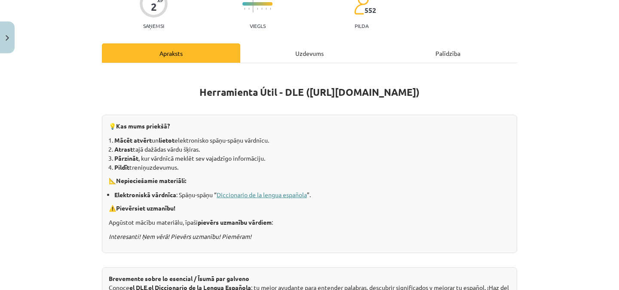
click at [263, 194] on link "Diccionario de la lengua española" at bounding box center [262, 195] width 90 height 8
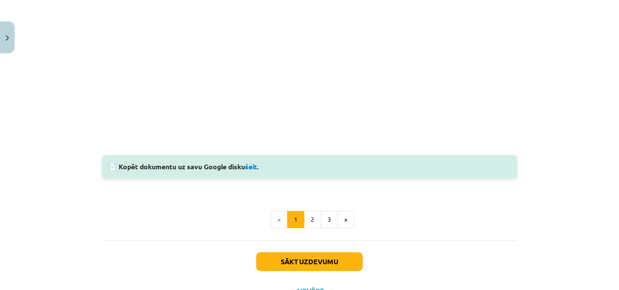
scroll to position [805, 0]
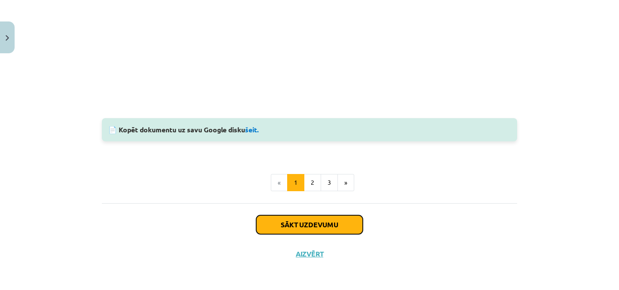
click at [331, 225] on button "Sākt uzdevumu" at bounding box center [309, 225] width 107 height 19
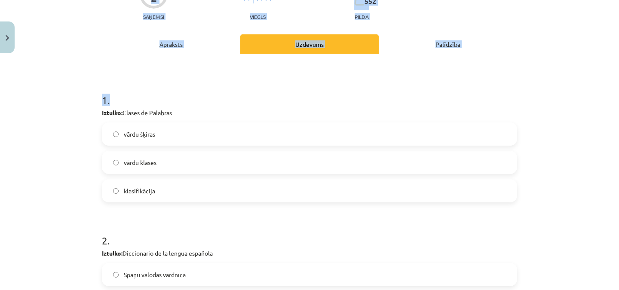
scroll to position [245, 0]
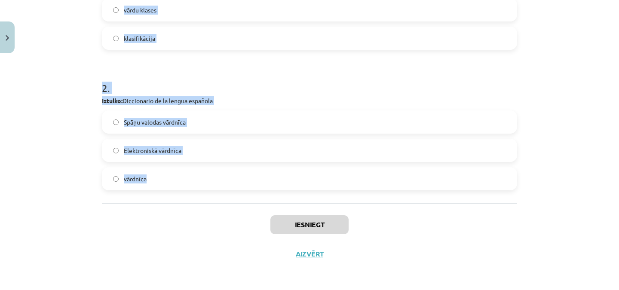
drag, startPoint x: 97, startPoint y: 181, endPoint x: 194, endPoint y: 180, distance: 97.2
click at [194, 180] on div "2 XP Saņemsi Viegls 552 pilda Apraksts Uzdevums Palīdzība 1 . Iztulko: Clases d…" at bounding box center [310, 40] width 426 height 456
copy form "Iztulko: Clases de Palabras vārdu šķiras vārdu klases klasifikācija 2 . Iztulko…"
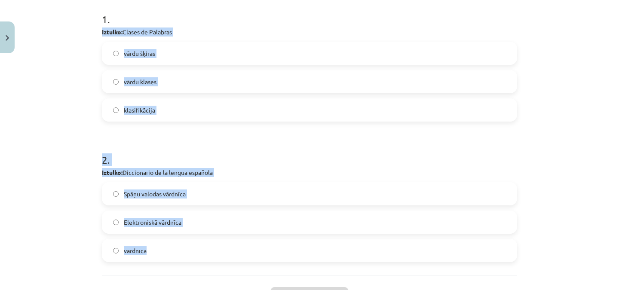
scroll to position [157, 0]
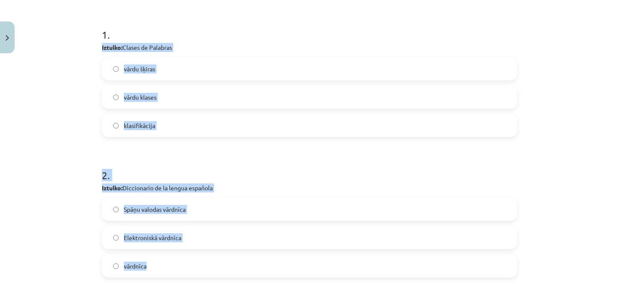
click at [477, 63] on label "vārdu šķiras" at bounding box center [310, 69] width 414 height 22
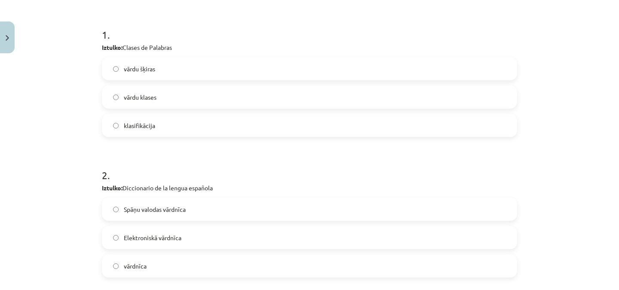
click at [171, 207] on span "Spāņu valodas vārdnīca" at bounding box center [155, 209] width 62 height 9
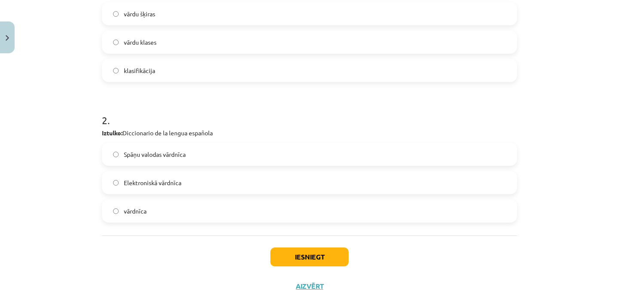
scroll to position [230, 0]
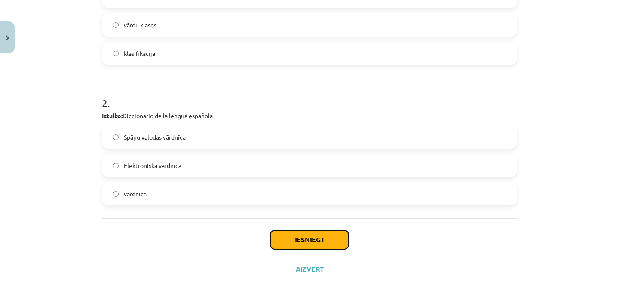
click at [320, 234] on button "Iesniegt" at bounding box center [310, 240] width 78 height 19
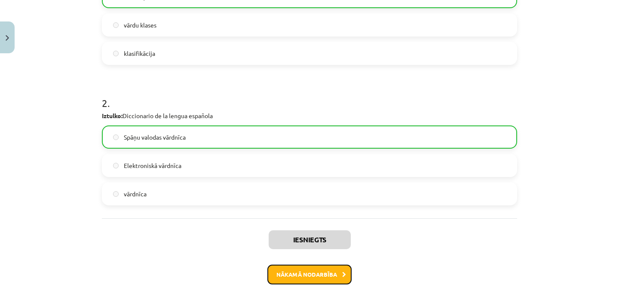
click at [310, 276] on button "Nākamā nodarbība" at bounding box center [310, 275] width 84 height 20
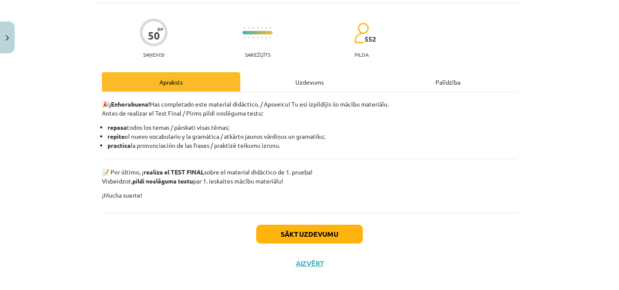
scroll to position [64, 0]
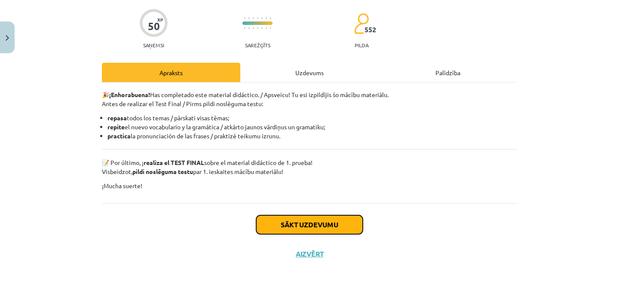
click at [283, 219] on button "Sākt uzdevumu" at bounding box center [309, 225] width 107 height 19
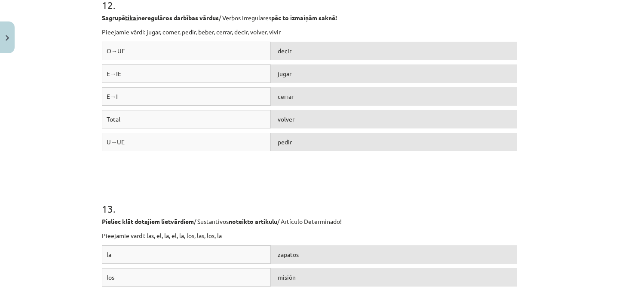
scroll to position [2341, 0]
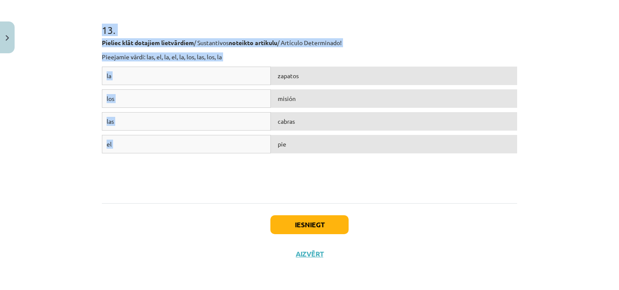
drag, startPoint x: 98, startPoint y: 15, endPoint x: 327, endPoint y: 152, distance: 266.4
copy form "Loremi do sita consectet ad elits doeiusmodte / Incididuntu l Etdolor magnaali …"
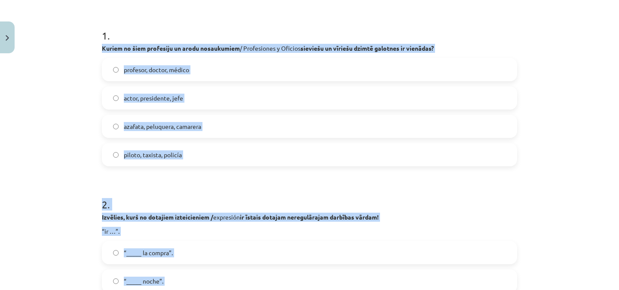
scroll to position [166, 0]
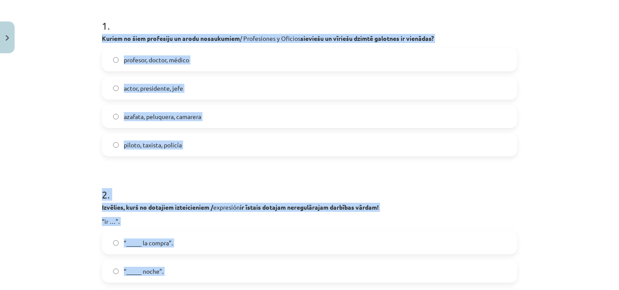
click at [558, 59] on div "Mācību tēma: Spāņu valodas b1 - 11. klases 1.ieskaites mācību materiāls #8 ✅ Re…" at bounding box center [309, 145] width 619 height 290
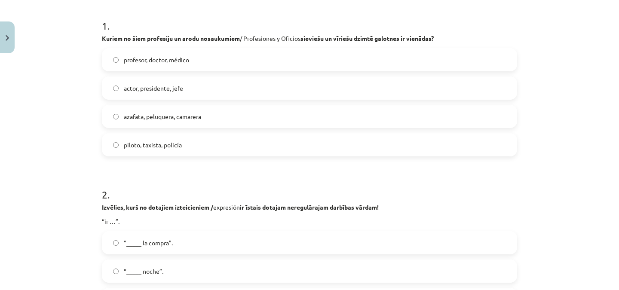
click at [158, 147] on span "piloto, taxista, policía" at bounding box center [153, 145] width 58 height 9
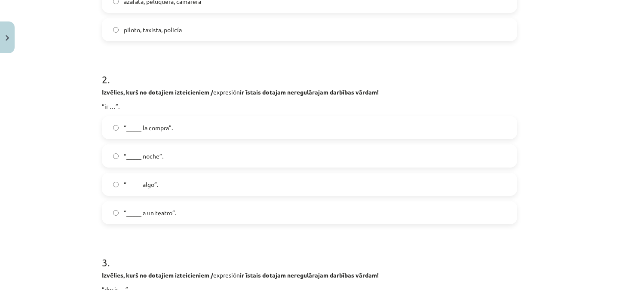
scroll to position [301, 0]
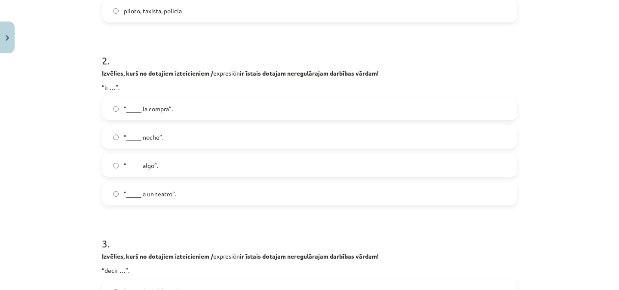
click at [184, 192] on label "“_____ a un teatro”." at bounding box center [310, 194] width 414 height 22
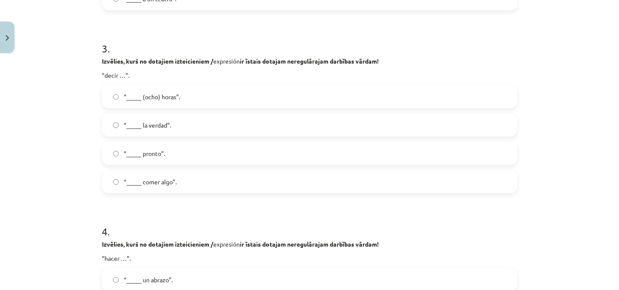
scroll to position [498, 0]
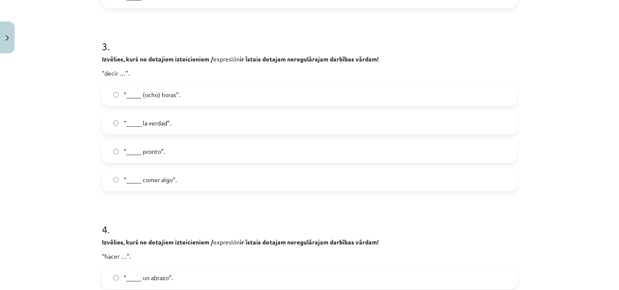
click at [178, 118] on label "“_____ la verdad”." at bounding box center [310, 123] width 414 height 22
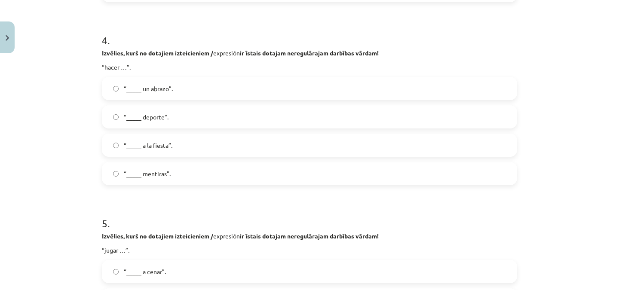
scroll to position [690, 0]
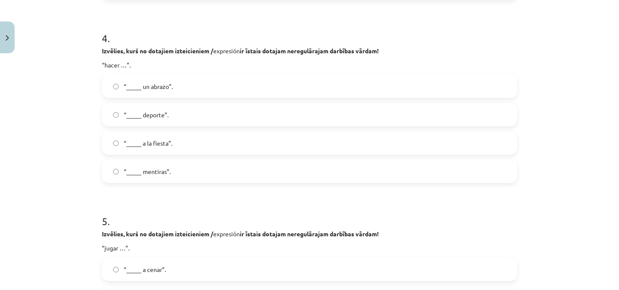
click at [194, 110] on label "“_____ deporte”." at bounding box center [310, 115] width 414 height 22
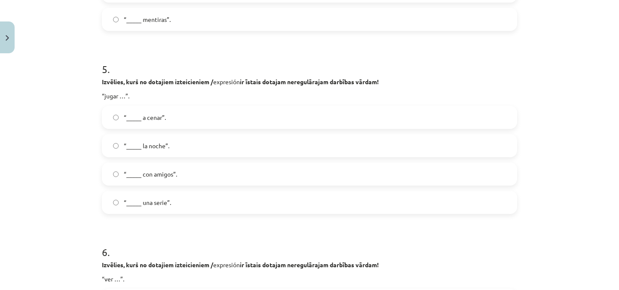
scroll to position [848, 0]
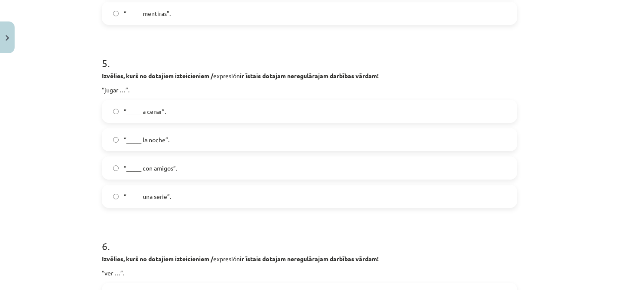
click at [171, 172] on span "“_____ con amigos”." at bounding box center [150, 168] width 53 height 9
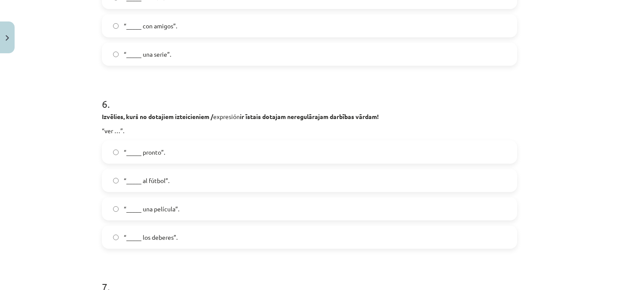
scroll to position [1039, 0]
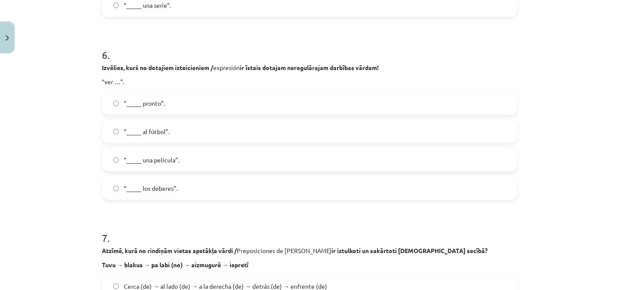
click at [172, 162] on span "“_____ una película”." at bounding box center [151, 160] width 55 height 9
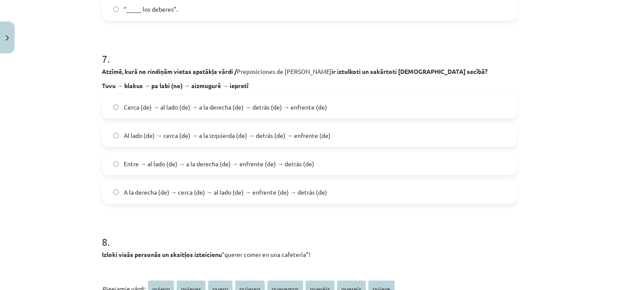
scroll to position [1214, 0]
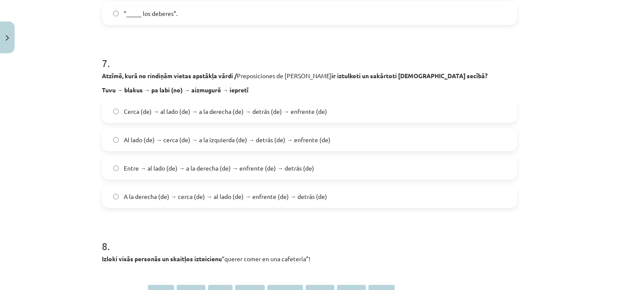
click at [150, 111] on span "Cerca (de) → al lado (de) → a la derecha (de) → detrás (de) → enfrente (de)" at bounding box center [225, 111] width 203 height 9
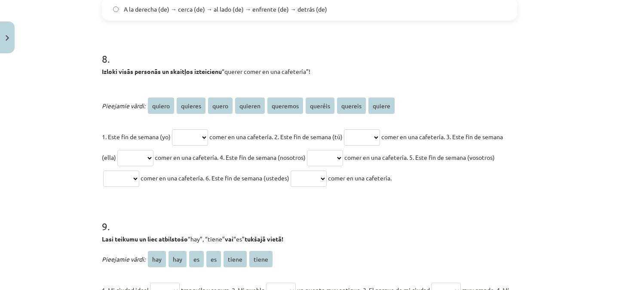
scroll to position [1404, 0]
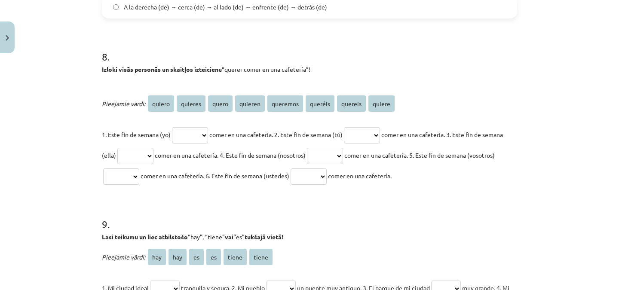
click at [208, 134] on select "****** ******* ***** ******* ******** ******* ******* ******" at bounding box center [190, 135] width 36 height 16
select select "******"
click at [172, 127] on select "****** ******* ***** ******* ******** ******* ******* ******" at bounding box center [190, 135] width 36 height 16
click at [380, 132] on select "****** ******* ***** ******* ******** ******* ******* ******" at bounding box center [362, 135] width 36 height 16
select select "*******"
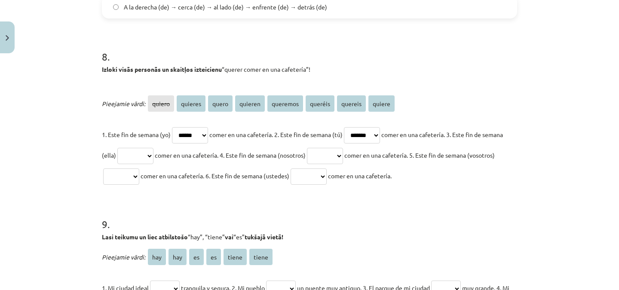
click at [355, 127] on select "****** ******* ***** ******* ******** ******* ******* ******" at bounding box center [362, 135] width 36 height 16
click at [154, 150] on select "****** ******* ***** ******* ******** ******* ******* ******" at bounding box center [135, 156] width 36 height 16
select select "******"
click at [137, 148] on select "****** ******* ***** ******* ******** ******* ******* ******" at bounding box center [135, 156] width 36 height 16
click at [343, 154] on select "****** ******* ***** ******* ******** ******* ******* ******" at bounding box center [325, 156] width 36 height 16
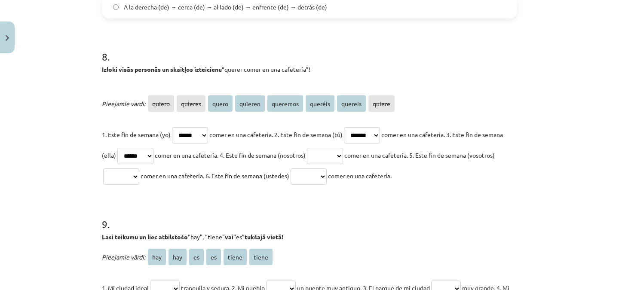
select select "********"
click at [341, 148] on select "****** ******* ***** ******* ******** ******* ******* ******" at bounding box center [325, 156] width 36 height 16
click at [139, 172] on select "****** ******* ***** ******* ******** ******* ******* ******" at bounding box center [121, 177] width 36 height 16
select select "*******"
click at [129, 169] on select "****** ******* ***** ******* ******** ******* ******* ******" at bounding box center [121, 177] width 36 height 16
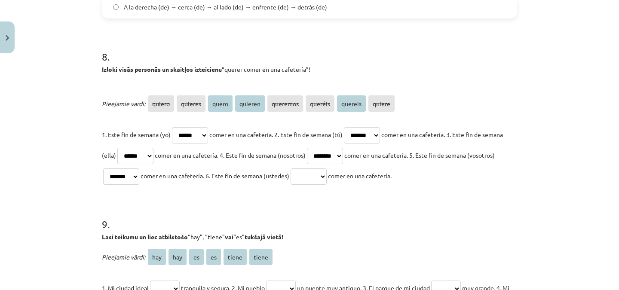
click at [327, 176] on select "****** ******* ***** ******* ******** ******* ******* ******" at bounding box center [309, 177] width 36 height 16
select select "*******"
click at [327, 169] on select "****** ******* ***** ******* ******** ******* ******* ******" at bounding box center [309, 177] width 36 height 16
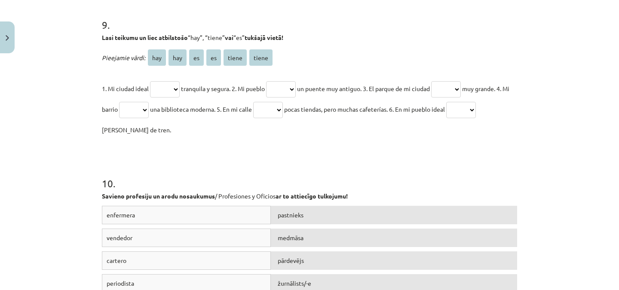
scroll to position [1610, 0]
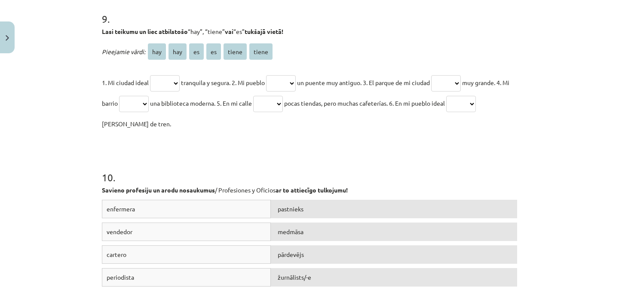
click at [174, 78] on select "*** *** ** ** ***** *****" at bounding box center [165, 83] width 30 height 16
select select "**"
click at [150, 75] on select "*** *** ** ** ***** *****" at bounding box center [165, 83] width 30 height 16
click at [296, 81] on select "*** *** ** ** ***** *****" at bounding box center [281, 83] width 30 height 16
select select "*****"
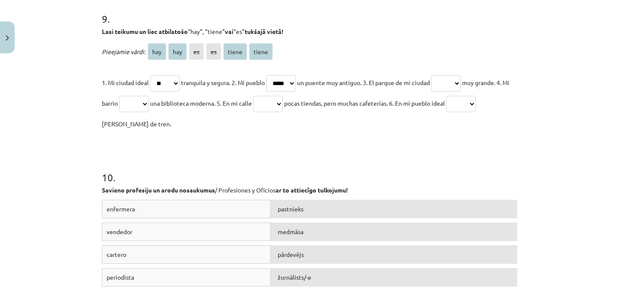
click at [271, 75] on select "*** *** ** ** ***** *****" at bounding box center [281, 83] width 30 height 16
click at [461, 81] on select "*** *** ** ** ***** *****" at bounding box center [446, 83] width 30 height 16
select select "**"
click at [443, 75] on select "*** *** ** ** ***** *****" at bounding box center [446, 83] width 30 height 16
click at [149, 105] on select "*** *** ** ** ***** *****" at bounding box center [134, 104] width 30 height 16
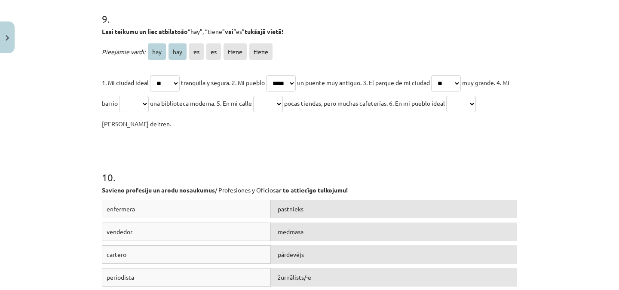
select select "*****"
click at [132, 96] on select "*** *** ** ** ***** *****" at bounding box center [134, 104] width 30 height 16
click at [283, 103] on select "*** *** ** ** ***** *****" at bounding box center [268, 104] width 30 height 16
select select "***"
click at [272, 96] on select "*** *** ** ** ***** *****" at bounding box center [268, 104] width 30 height 16
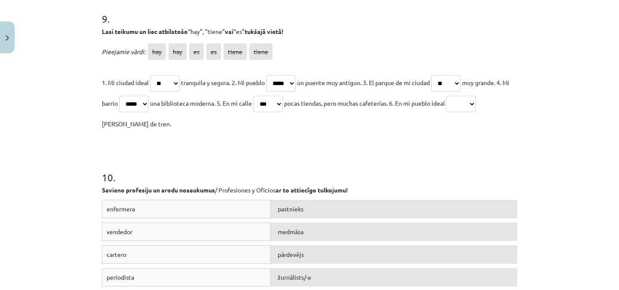
click at [476, 105] on select "*** *** ** ** ***** *****" at bounding box center [462, 104] width 30 height 16
select select "***"
click at [473, 96] on select "*** *** ** ** ***** *****" at bounding box center [462, 104] width 30 height 16
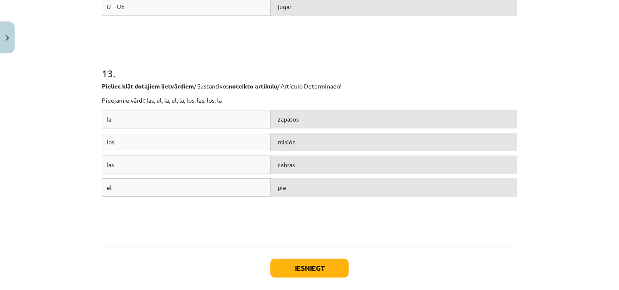
scroll to position [2291, 0]
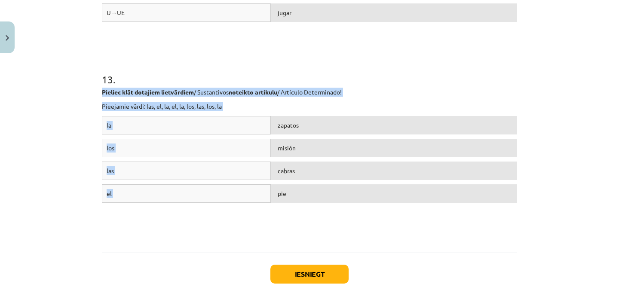
drag, startPoint x: 99, startPoint y: 92, endPoint x: 309, endPoint y: 209, distance: 240.5
click at [309, 209] on div "13 . Pieliec klāt dotajiem lietvārdiem / Sustantivos noteikto artikulu / Artícu…" at bounding box center [310, 143] width 416 height 204
click at [275, 90] on strong "noteikto artikulu" at bounding box center [253, 92] width 49 height 8
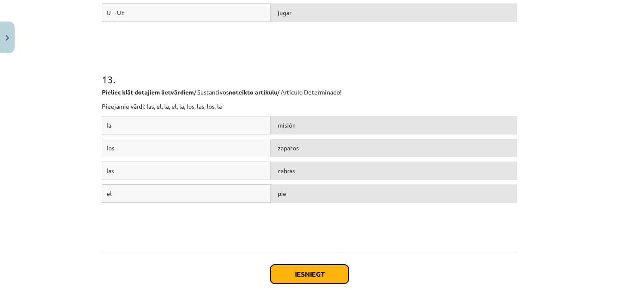
click at [307, 273] on button "Iesniegt" at bounding box center [310, 274] width 78 height 19
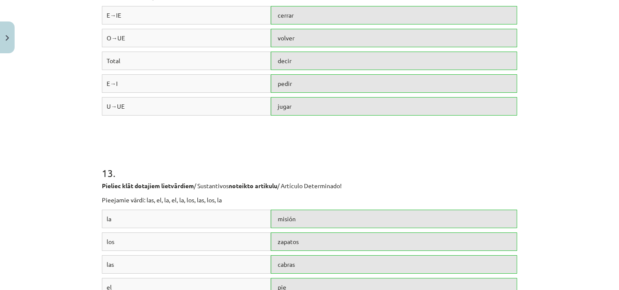
scroll to position [2368, 0]
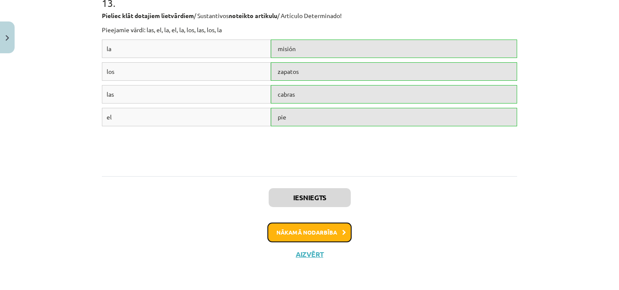
click at [327, 228] on button "Nākamā nodarbība" at bounding box center [310, 233] width 84 height 20
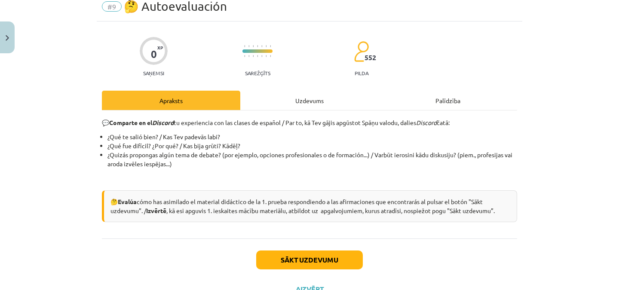
scroll to position [22, 0]
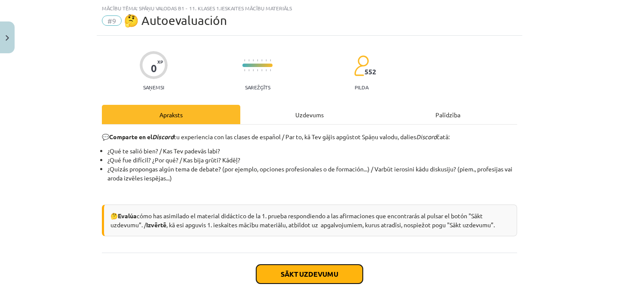
click at [326, 272] on button "Sākt uzdevumu" at bounding box center [309, 274] width 107 height 19
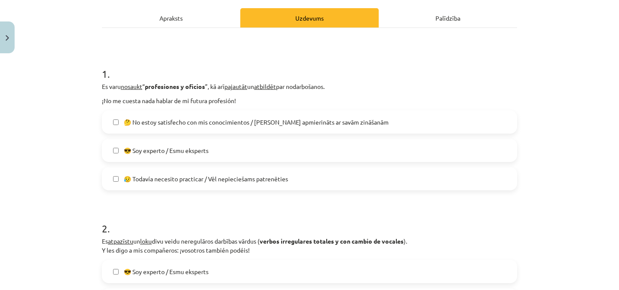
scroll to position [116, 0]
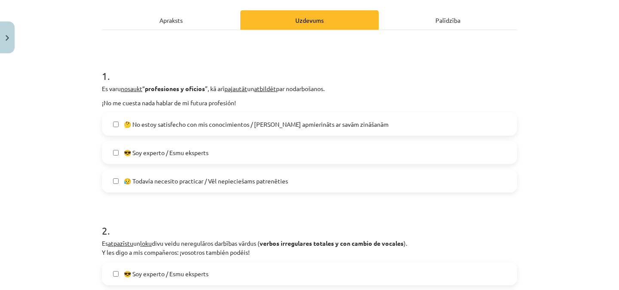
click at [394, 178] on label "😥 Todavía necesito practicar / Vēl nepieciešams patrenēties" at bounding box center [310, 181] width 414 height 22
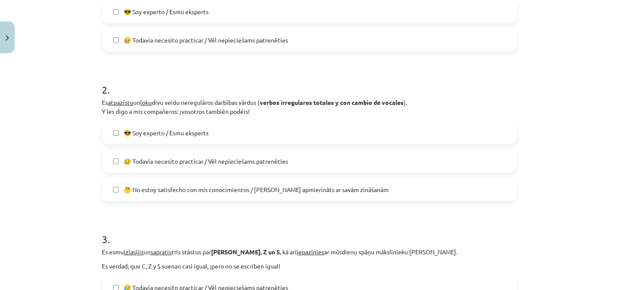
scroll to position [261, 0]
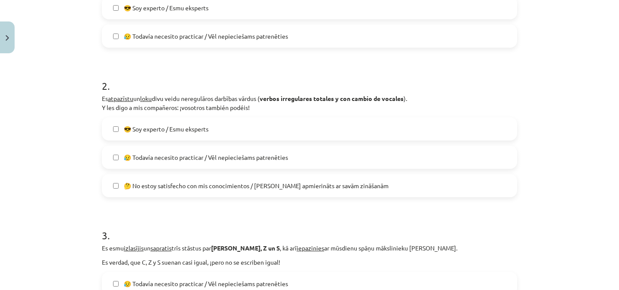
click at [294, 154] on label "😥 Todavía necesito practicar / Vēl nepieciešams patrenēties" at bounding box center [310, 158] width 414 height 22
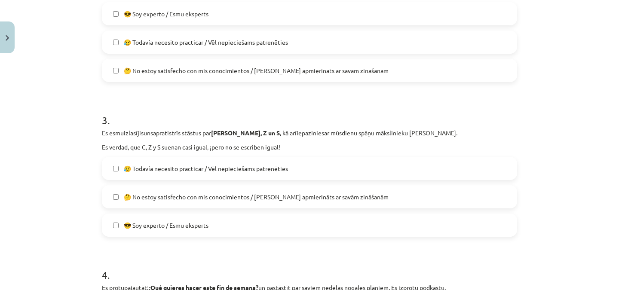
scroll to position [381, 0]
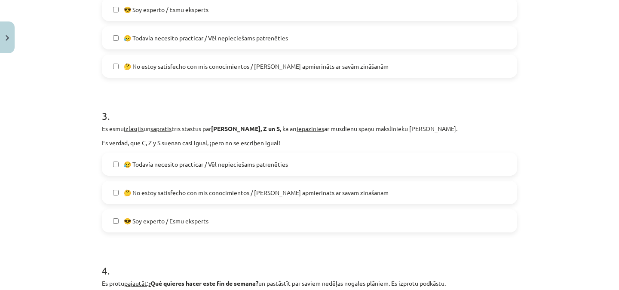
click at [334, 167] on label "😥 Todavía necesito practicar / Vēl nepieciešams patrenēties" at bounding box center [310, 165] width 414 height 22
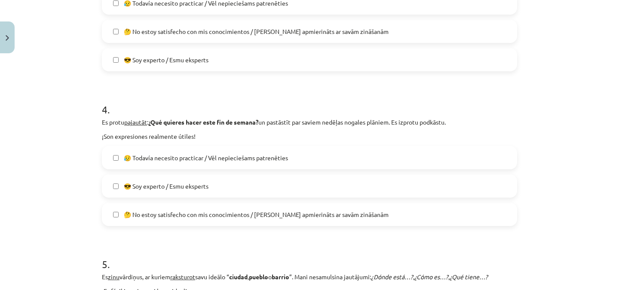
scroll to position [547, 0]
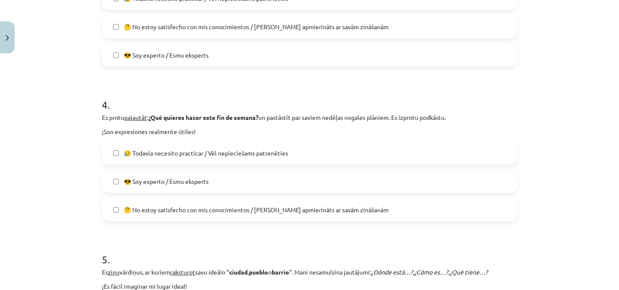
click at [298, 154] on label "😥 Todavía necesito practicar / Vēl nepieciešams patrenēties" at bounding box center [310, 153] width 414 height 22
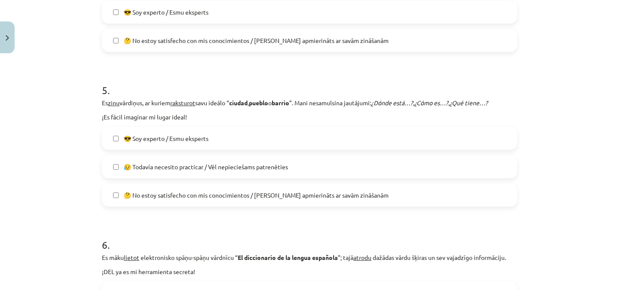
scroll to position [717, 0]
click at [331, 138] on label "😎 Soy experto / Esmu eksperts" at bounding box center [310, 138] width 414 height 22
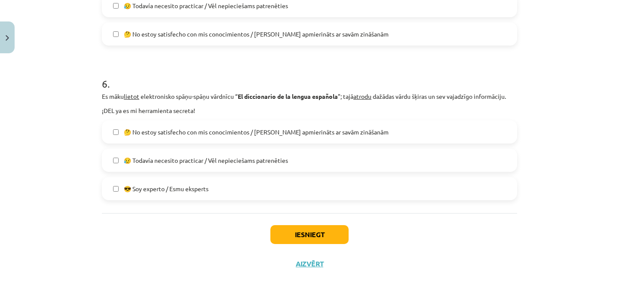
scroll to position [887, 0]
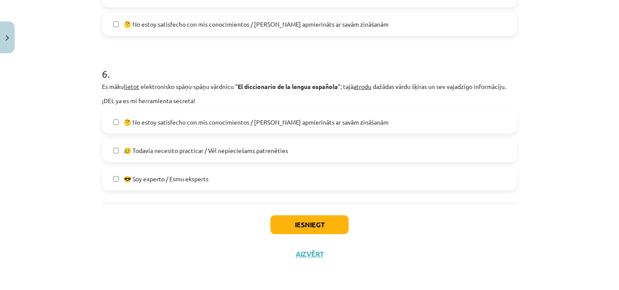
click at [365, 150] on label "😥 Todavía necesito practicar / Vēl nepieciešams patrenēties" at bounding box center [310, 151] width 414 height 22
click at [313, 226] on button "Iesniegt" at bounding box center [310, 225] width 78 height 19
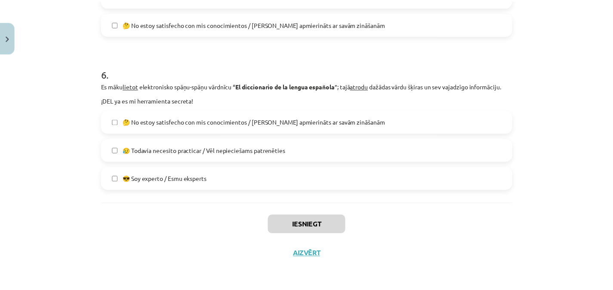
scroll to position [237, 0]
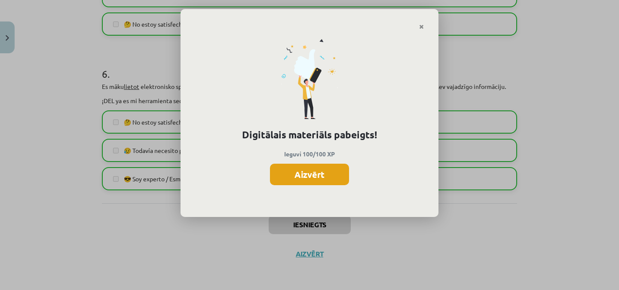
click at [325, 169] on button "Aizvērt" at bounding box center [309, 175] width 79 height 22
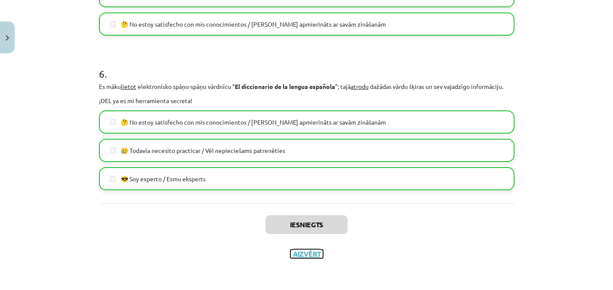
click at [308, 253] on button "Aizvērt" at bounding box center [306, 254] width 33 height 9
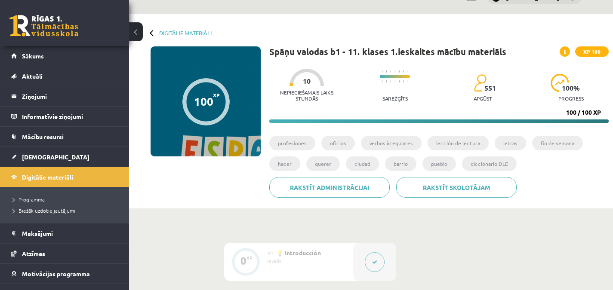
scroll to position [26, 0]
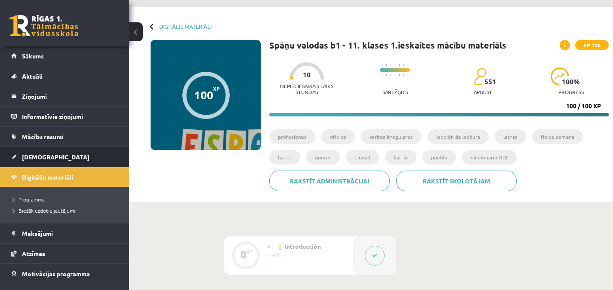
click at [74, 151] on link "[DEMOGRAPHIC_DATA]" at bounding box center [64, 157] width 107 height 20
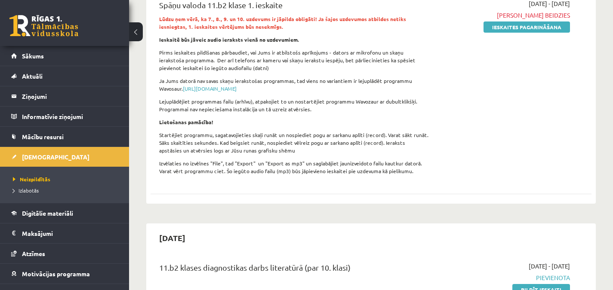
scroll to position [129, 0]
